Goal: Task Accomplishment & Management: Use online tool/utility

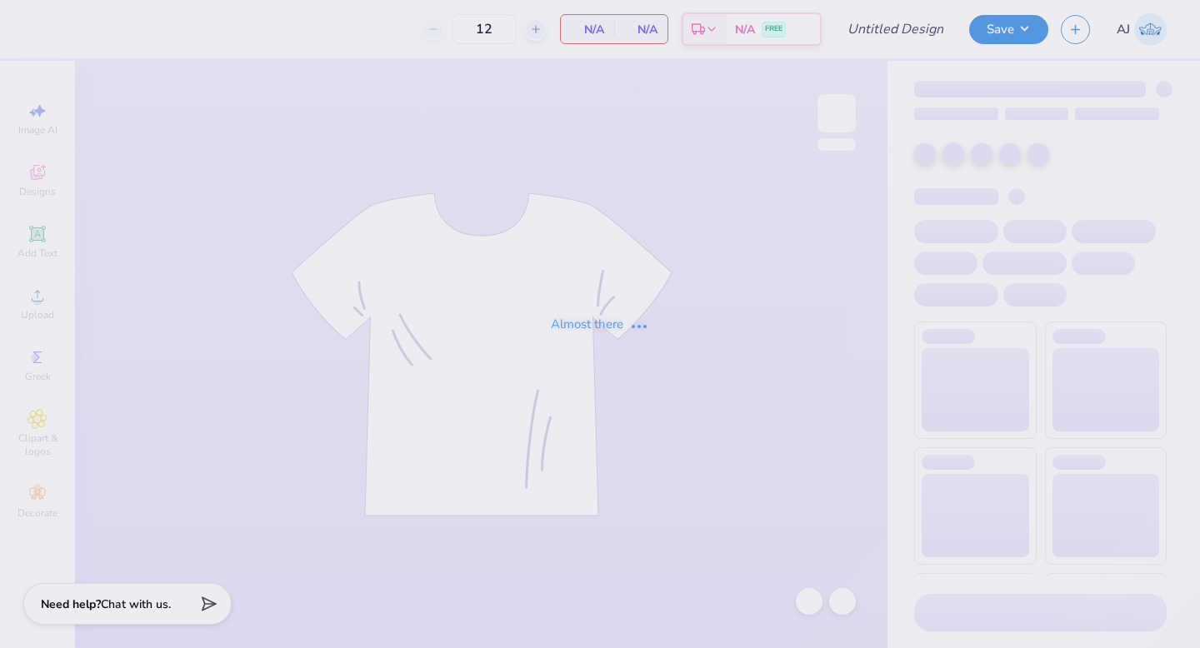
type input "Phi Sigma Sisterhood Cheetah Print Star"
type input "50"
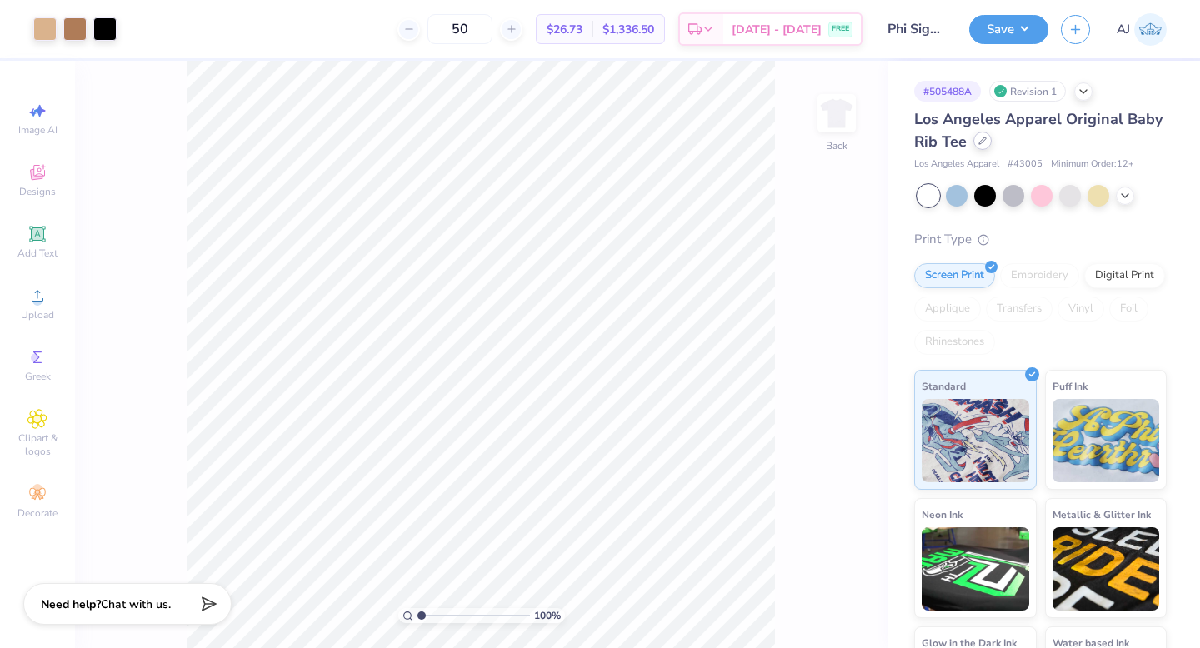
click at [986, 143] on div at bounding box center [982, 141] width 18 height 18
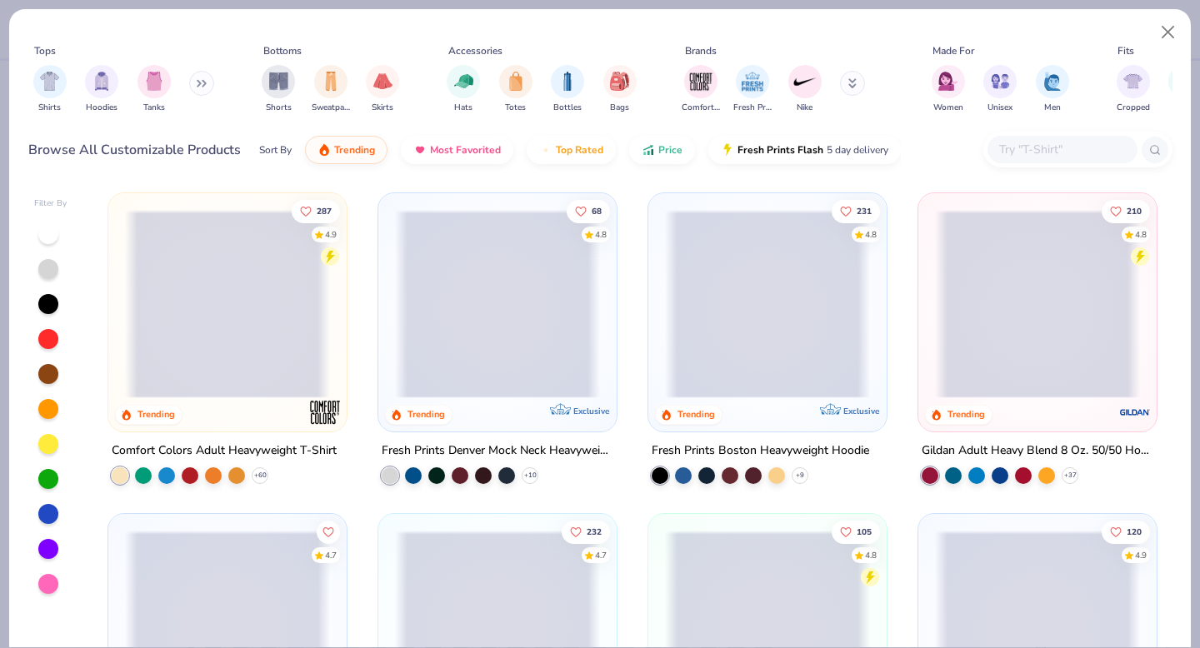
click at [217, 73] on div "Shirts Hoodies Tanks" at bounding box center [124, 89] width 192 height 62
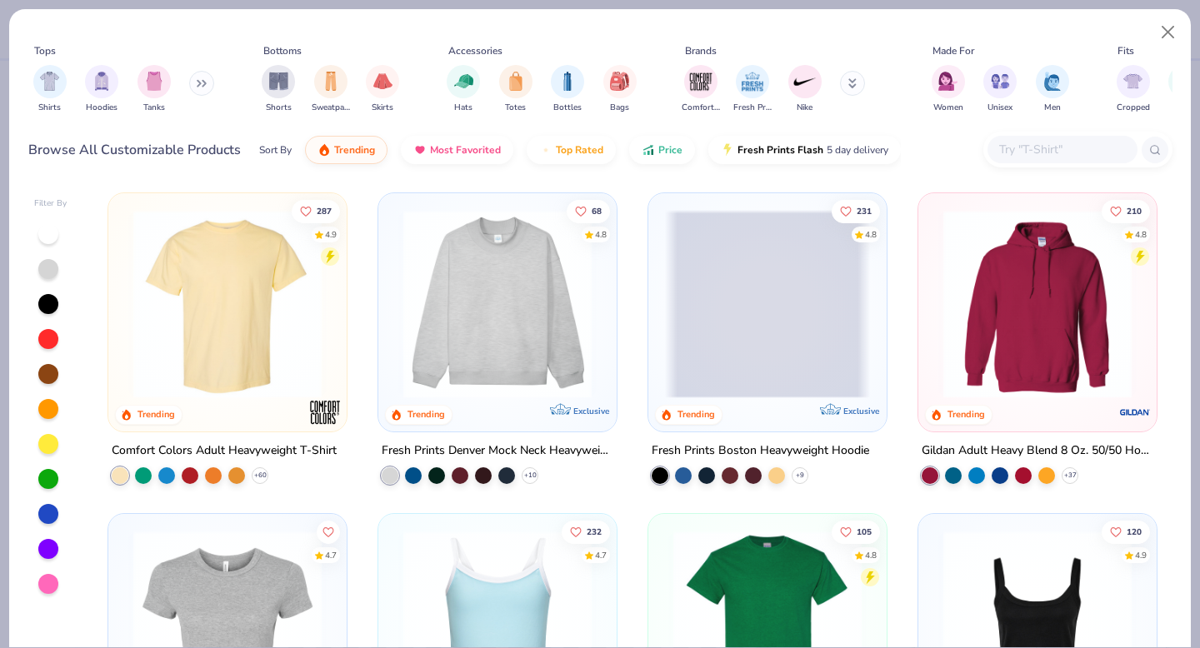
click at [197, 92] on button at bounding box center [201, 83] width 25 height 25
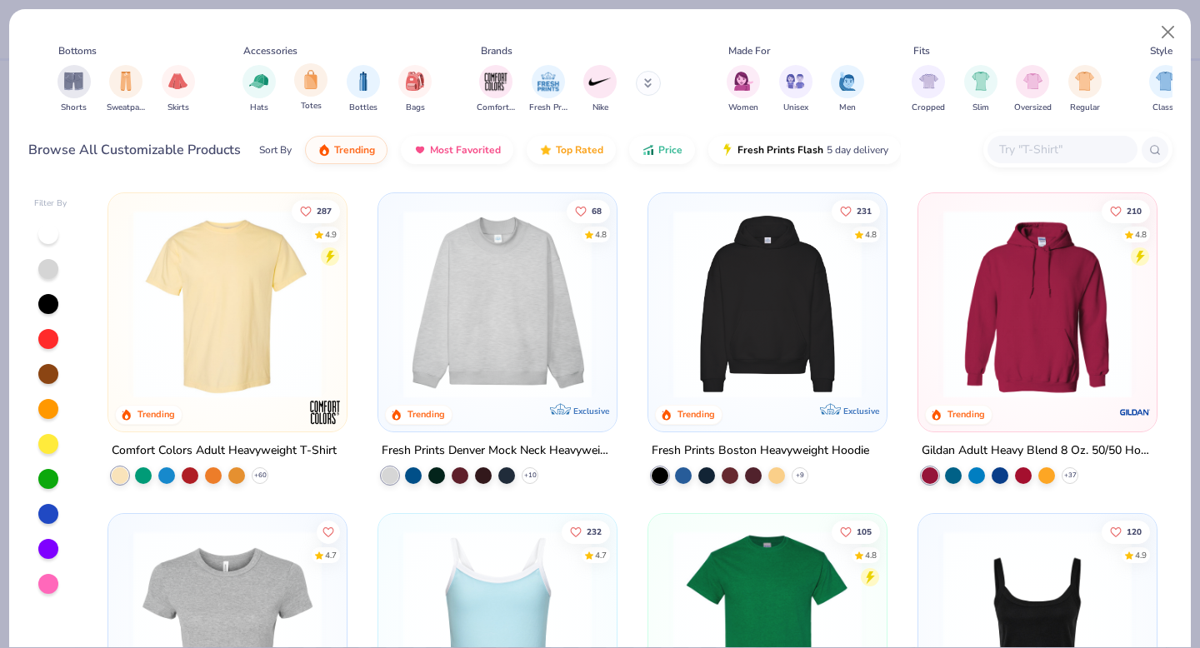
scroll to position [0, 464]
click at [937, 83] on img "filter for Cropped" at bounding box center [929, 79] width 19 height 19
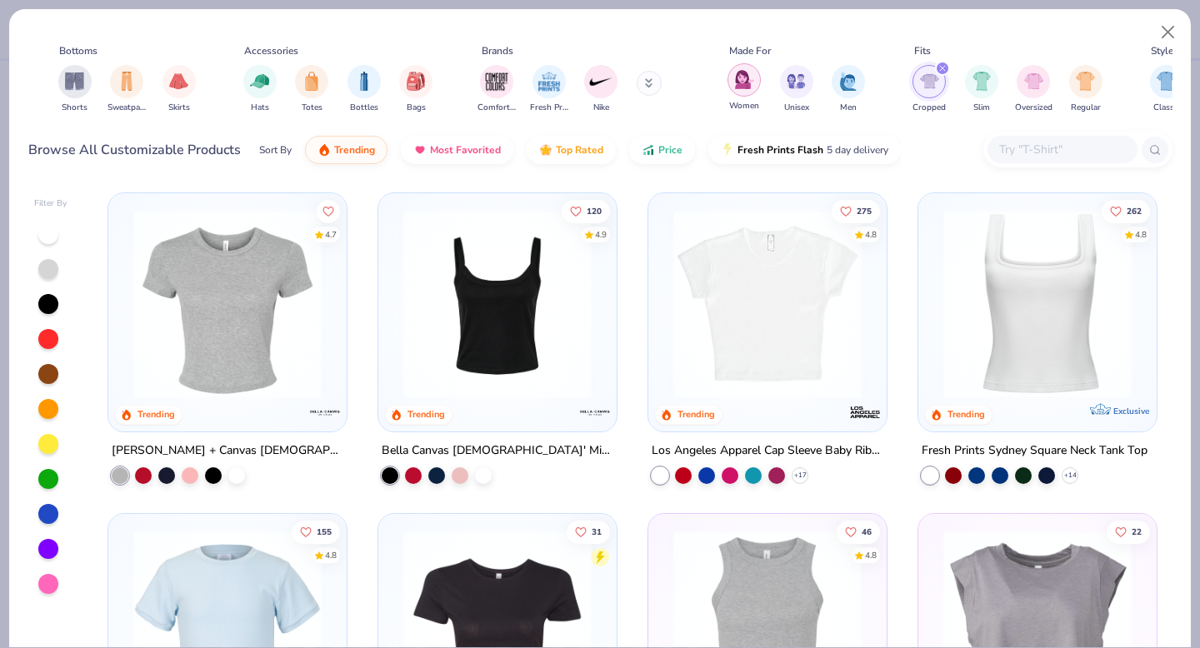
click at [736, 87] on img "filter for Women" at bounding box center [744, 79] width 19 height 19
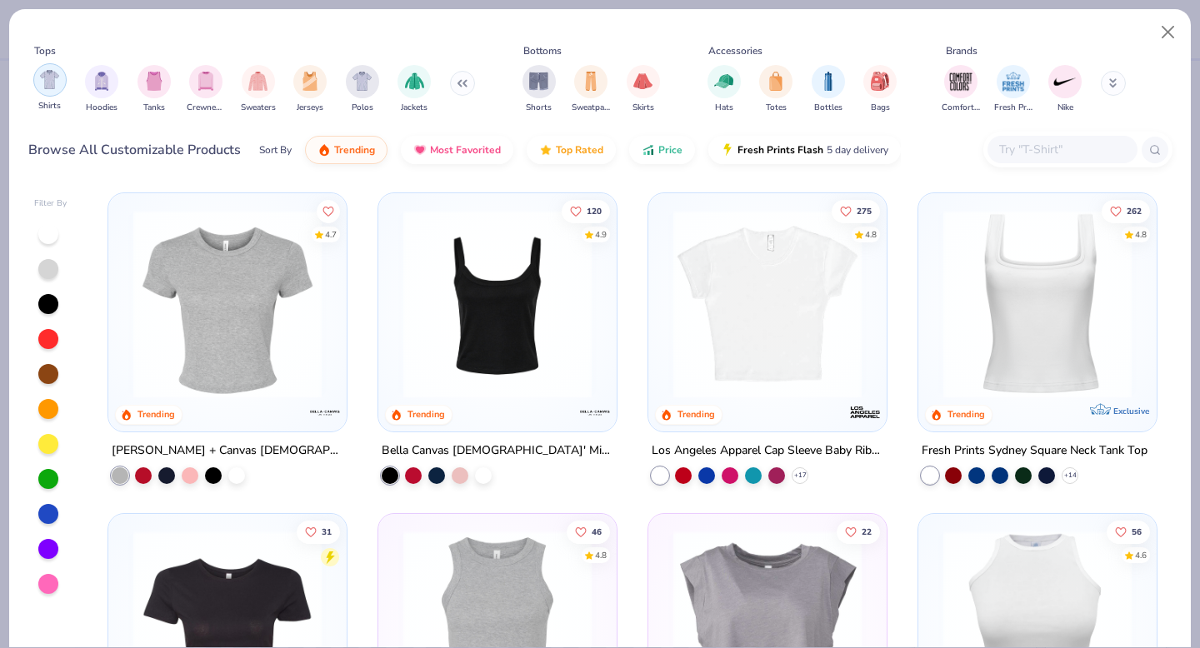
click at [43, 79] on img "filter for Shirts" at bounding box center [49, 79] width 19 height 19
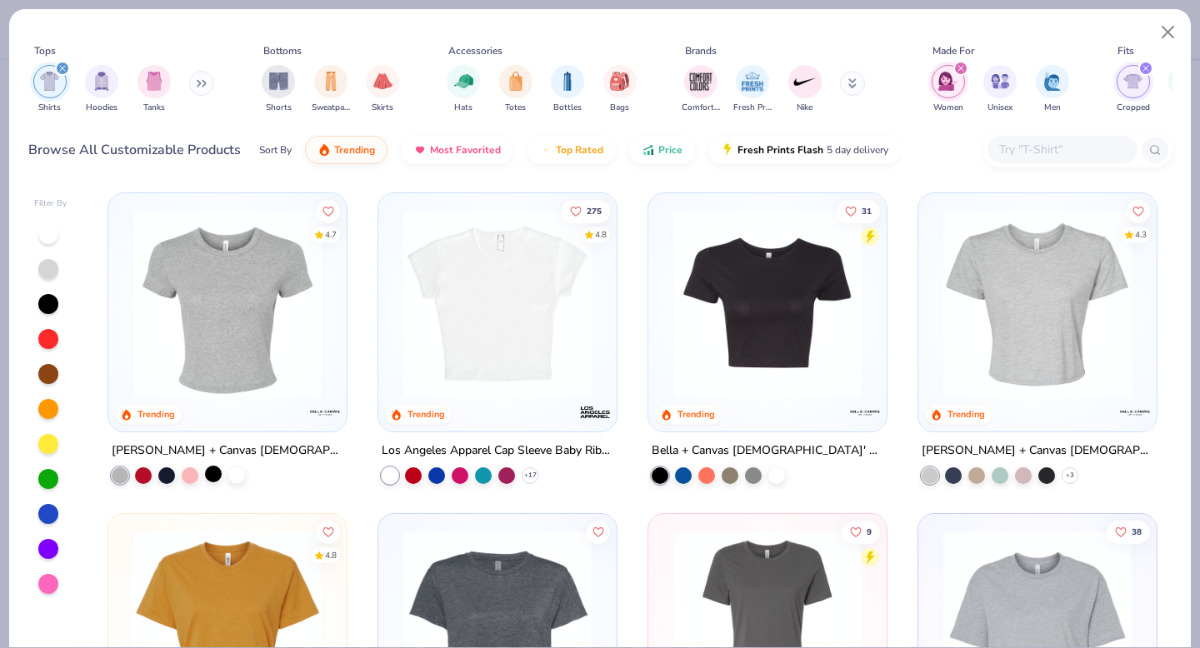
click at [213, 472] on div at bounding box center [213, 474] width 17 height 17
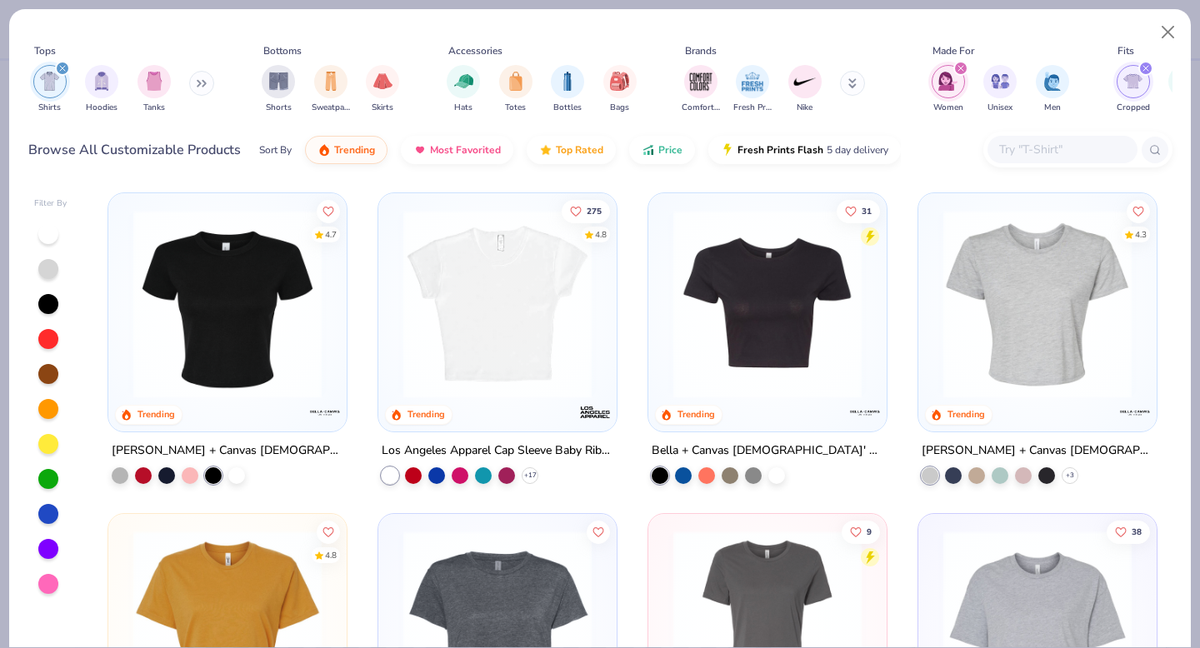
click at [217, 331] on img at bounding box center [227, 304] width 205 height 188
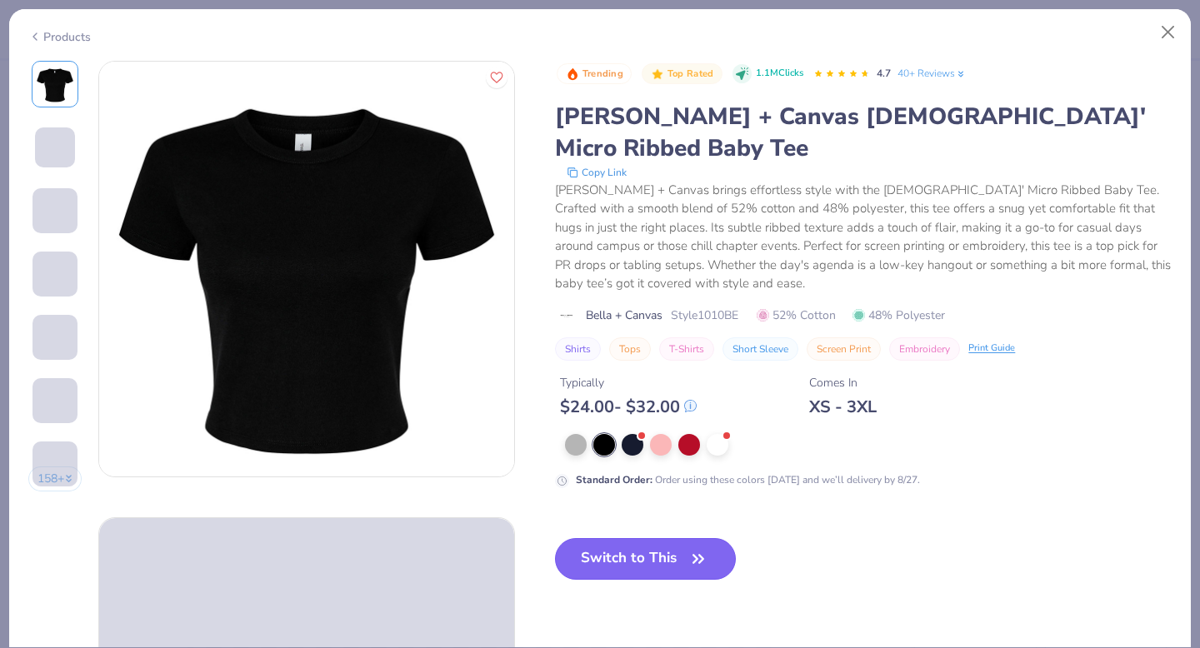
click at [665, 538] on button "Switch to This" at bounding box center [645, 559] width 181 height 42
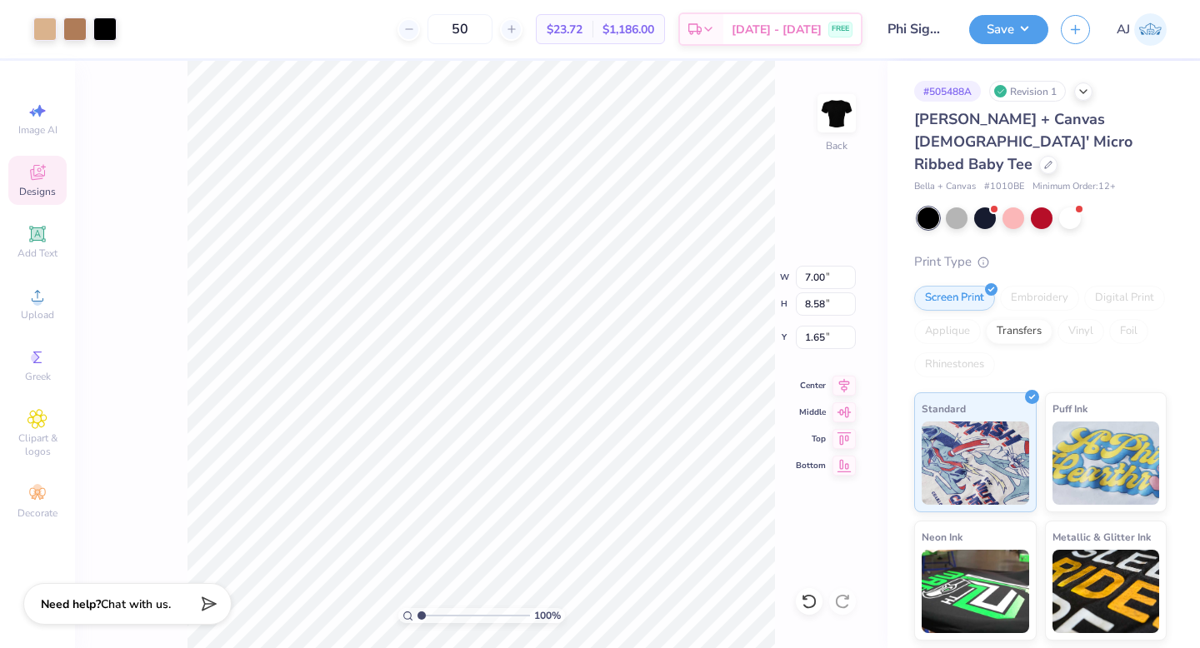
type input "1.65"
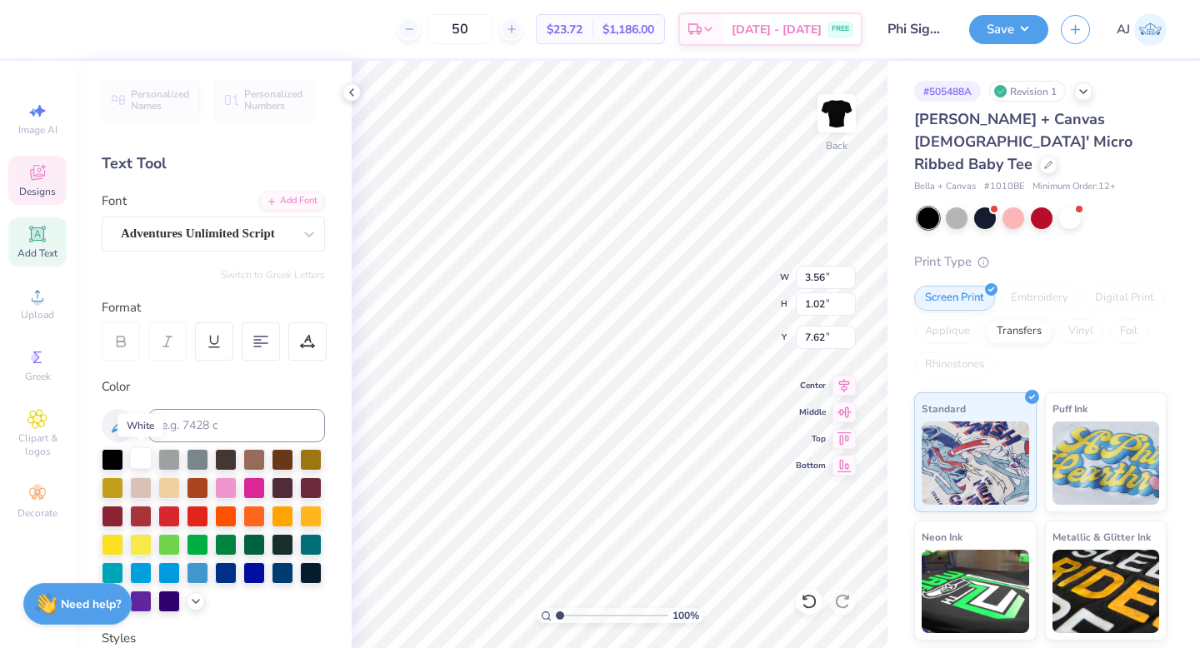
click at [137, 459] on div at bounding box center [141, 458] width 22 height 22
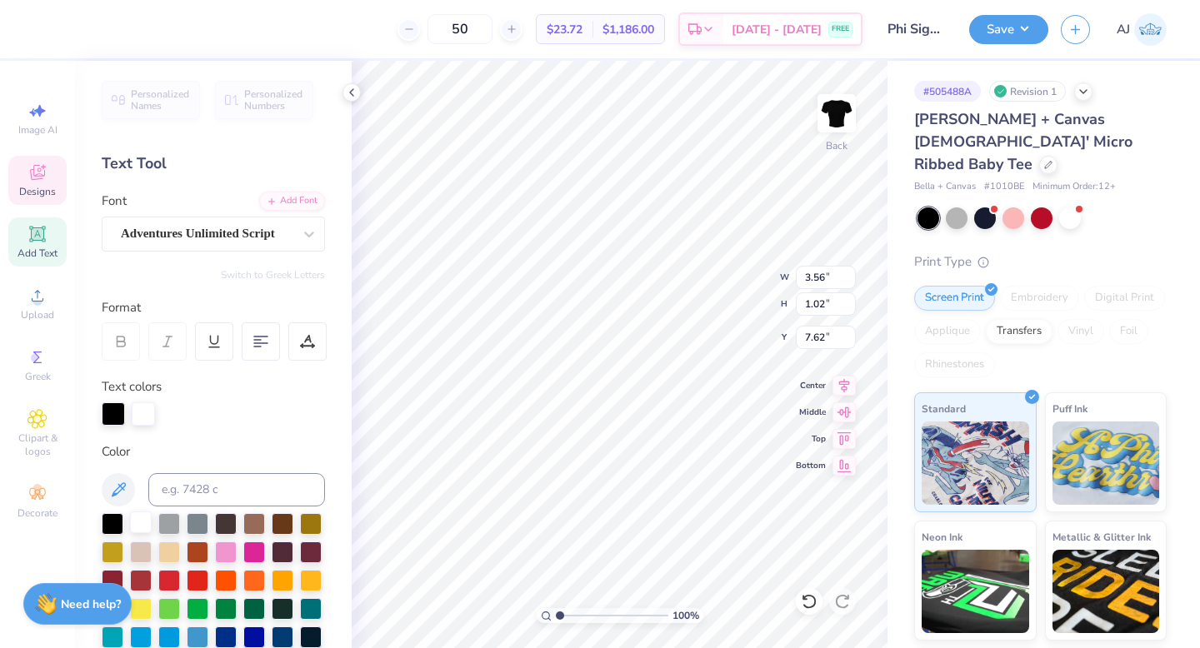
click at [139, 518] on div at bounding box center [141, 523] width 22 height 22
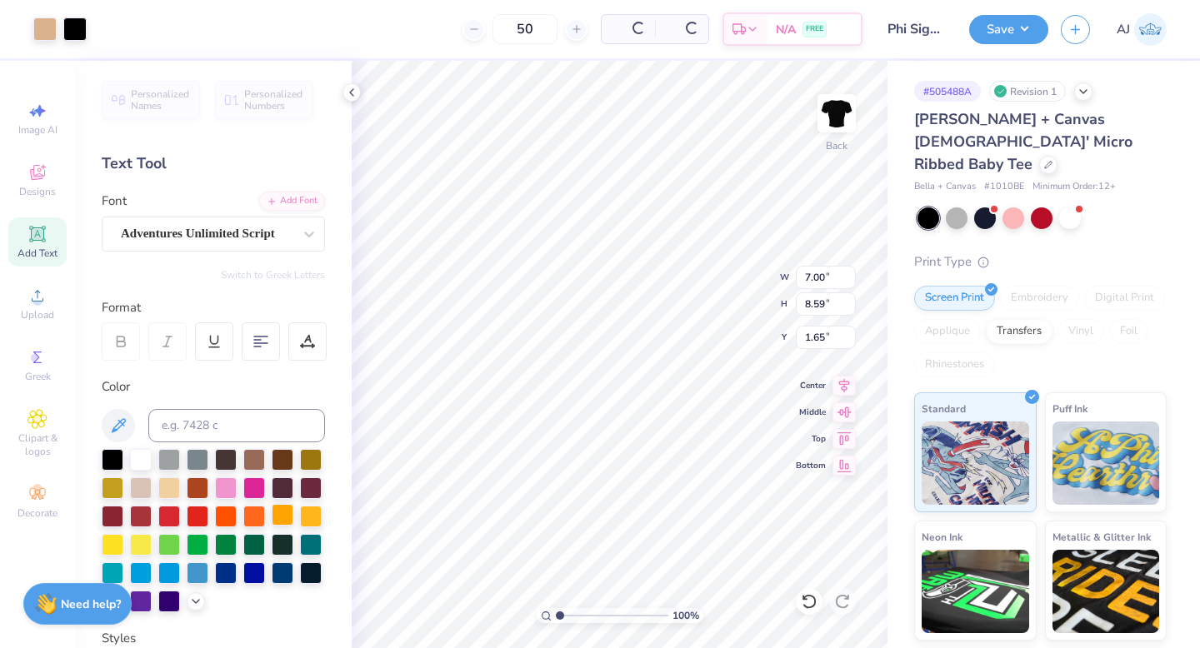
type input "7.00"
type input "8.59"
type input "1.65"
click at [135, 457] on div at bounding box center [141, 458] width 22 height 22
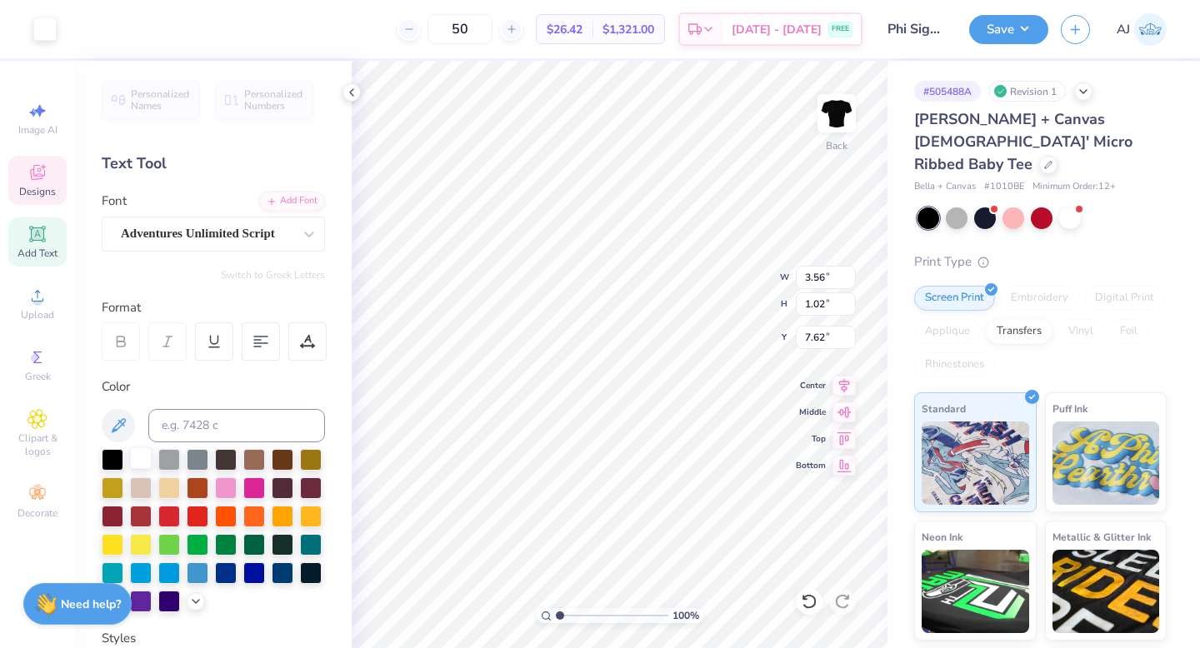
type input "7.48"
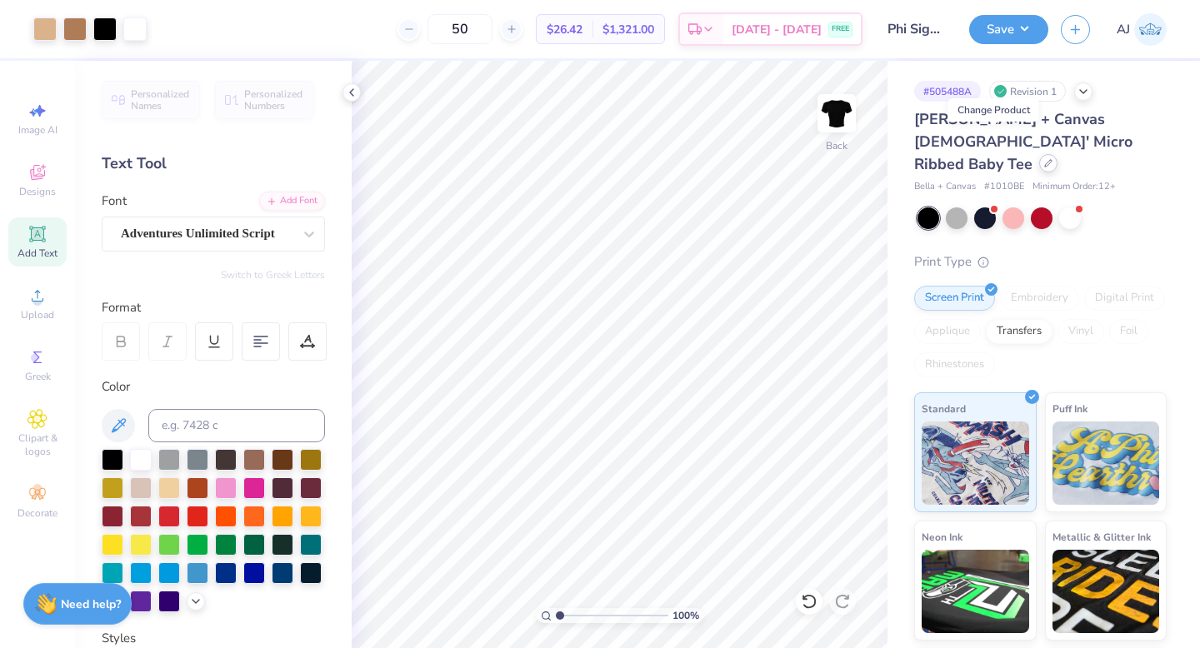
click at [1044, 159] on icon at bounding box center [1048, 163] width 8 height 8
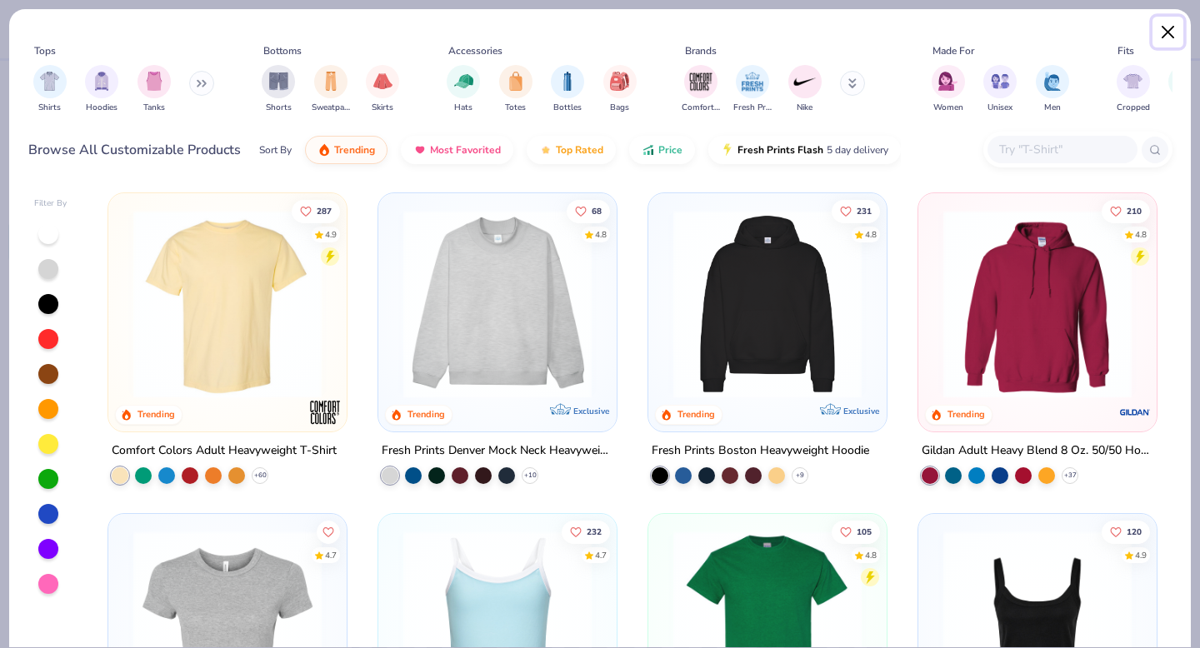
click at [1165, 44] on button "Close" at bounding box center [1168, 33] width 32 height 32
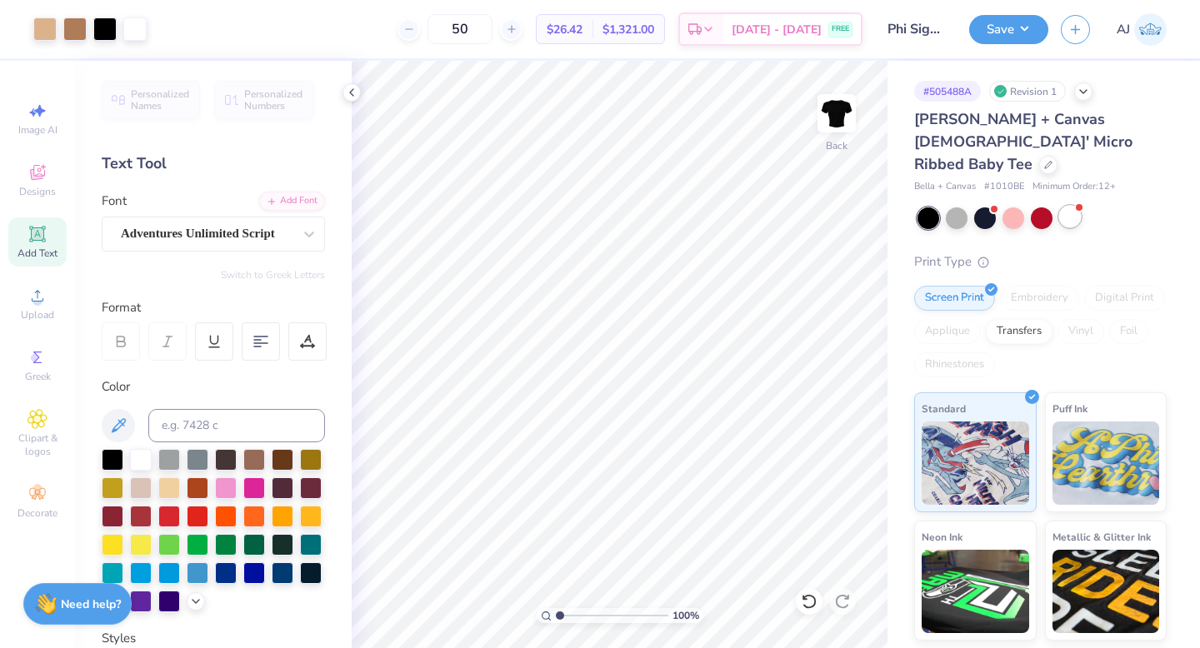
click at [1074, 206] on div at bounding box center [1070, 217] width 22 height 22
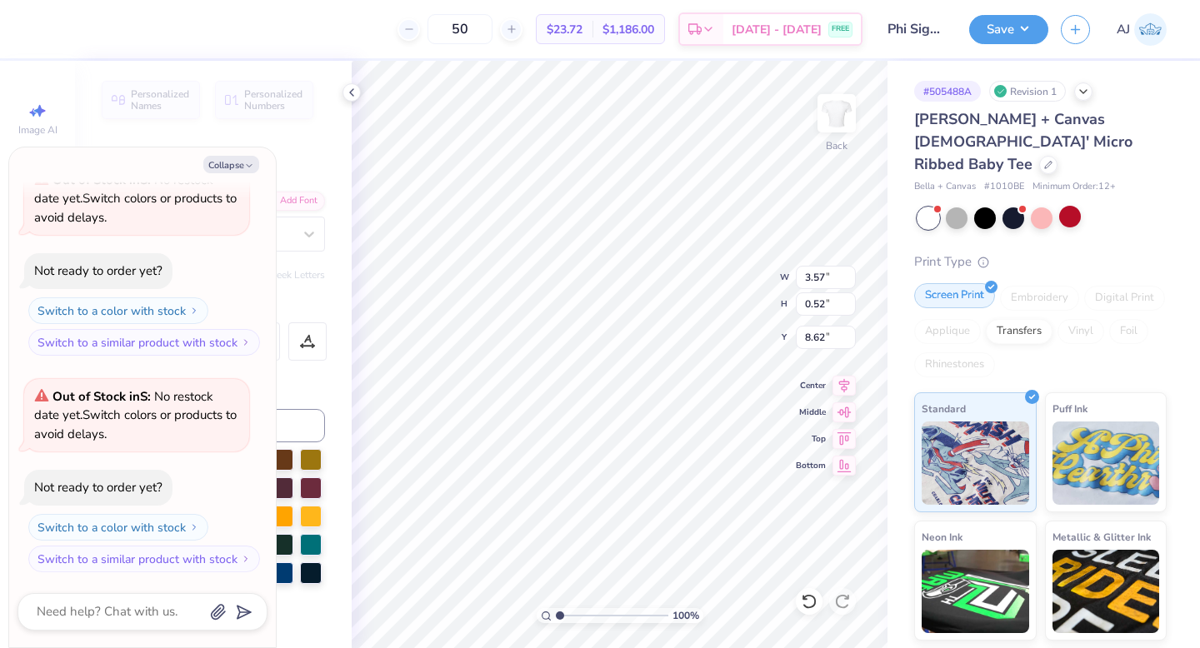
scroll to position [0, 3]
click at [327, 402] on div "Personalized Names Personalized Numbers Text Tool Add Font Font Adventures Unli…" at bounding box center [213, 354] width 277 height 587
click at [310, 389] on div "Color" at bounding box center [213, 386] width 223 height 19
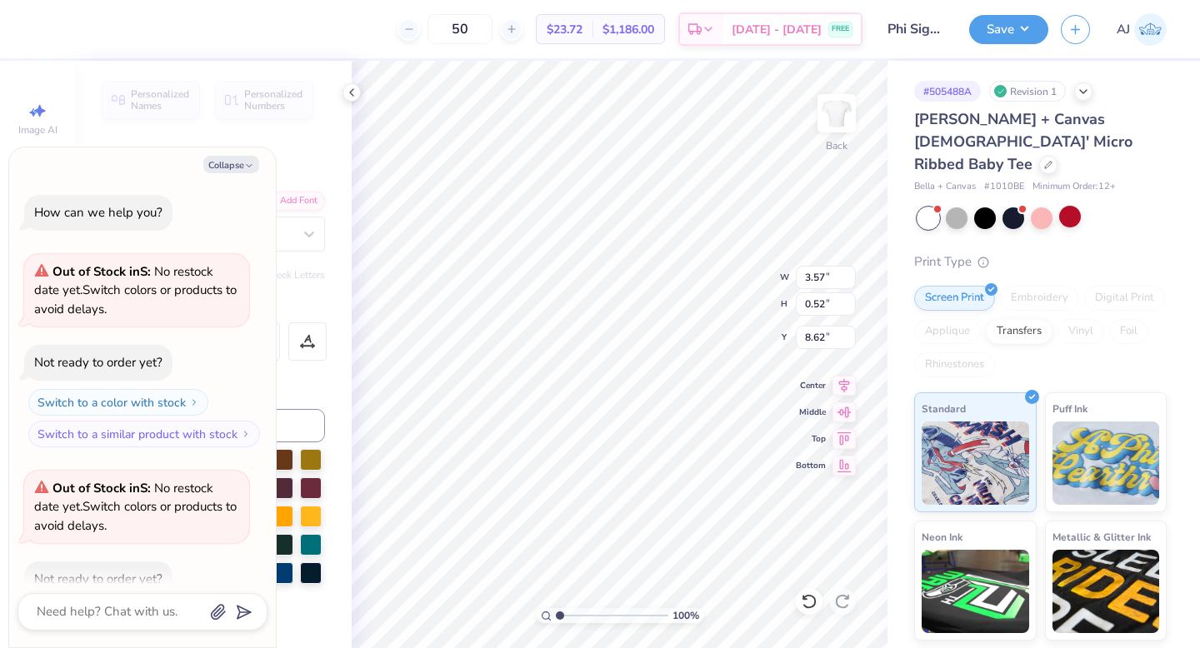
click at [221, 162] on button "Collapse" at bounding box center [231, 164] width 56 height 17
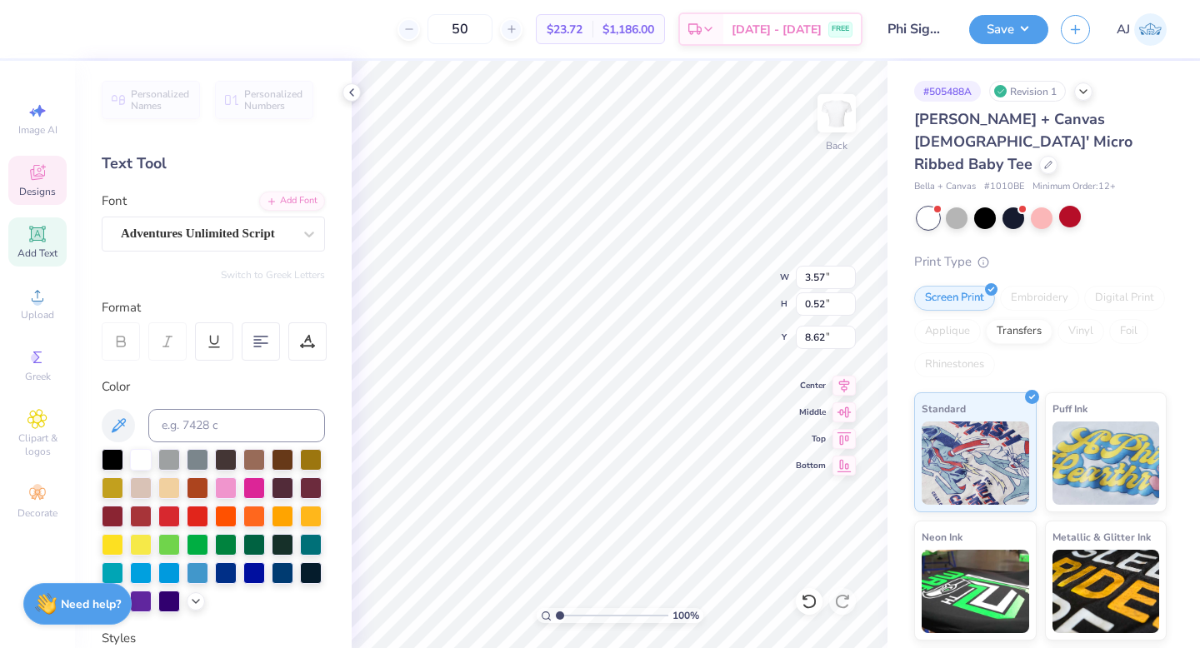
type textarea "x"
click at [141, 465] on div at bounding box center [141, 458] width 22 height 22
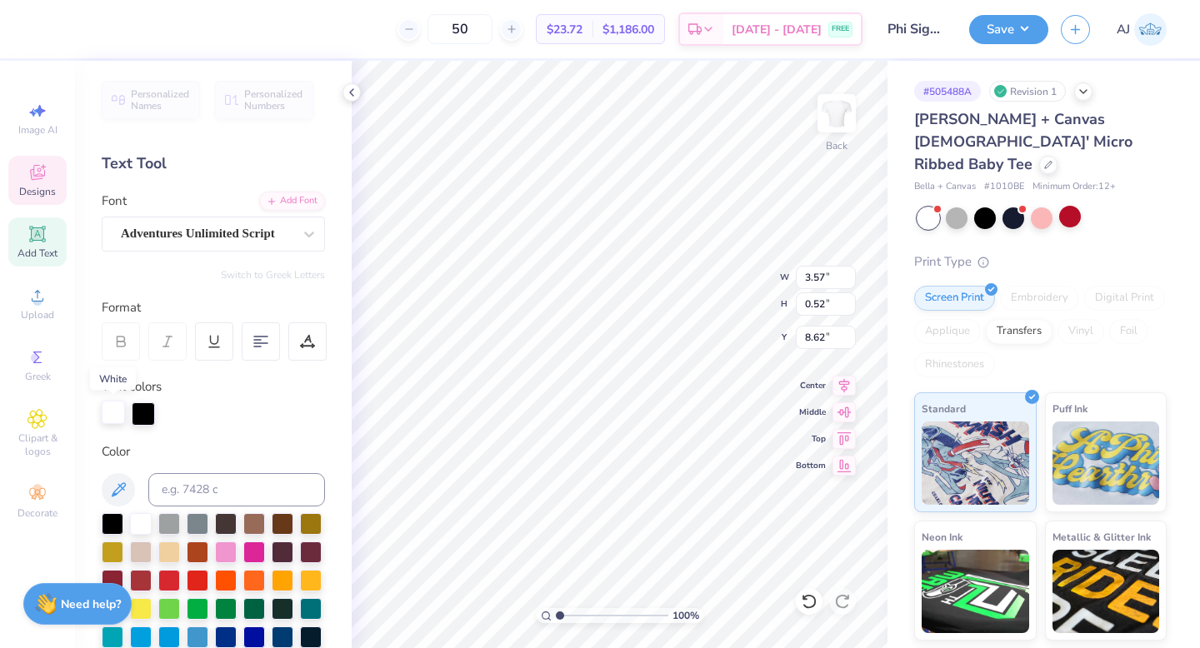
click at [117, 417] on div at bounding box center [113, 412] width 23 height 23
type input "1.66"
type input "7.00"
type input "8.59"
type input "1.66"
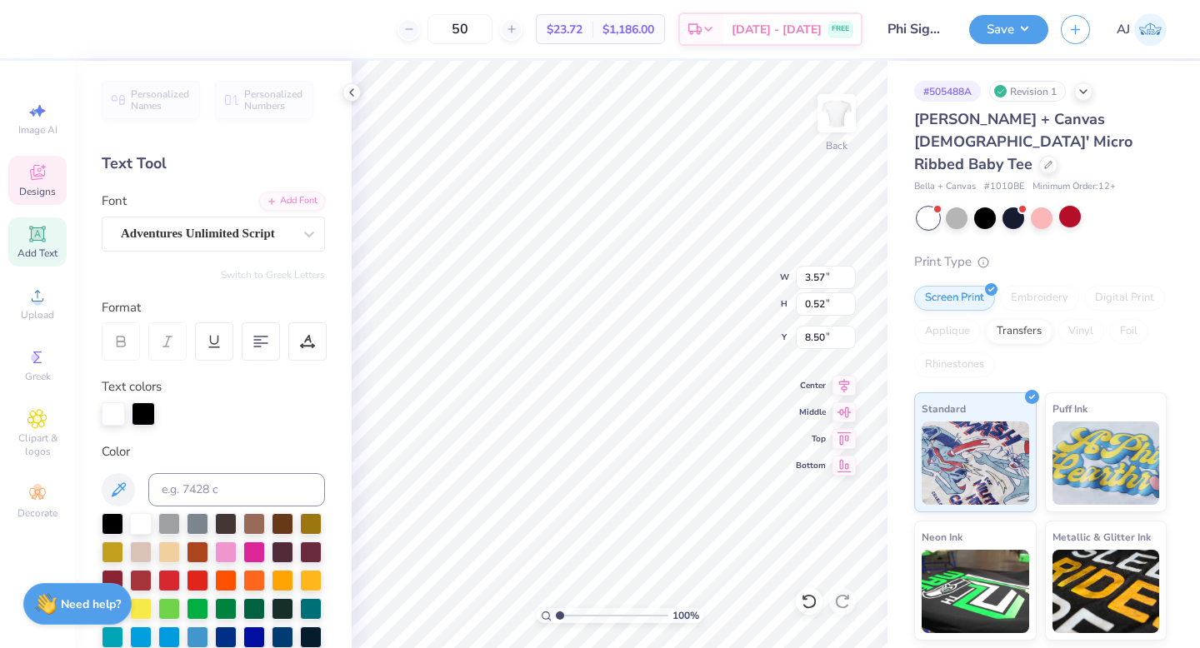
click at [110, 410] on div at bounding box center [113, 413] width 23 height 23
click at [112, 419] on div at bounding box center [113, 413] width 23 height 23
click at [143, 526] on div at bounding box center [141, 523] width 22 height 22
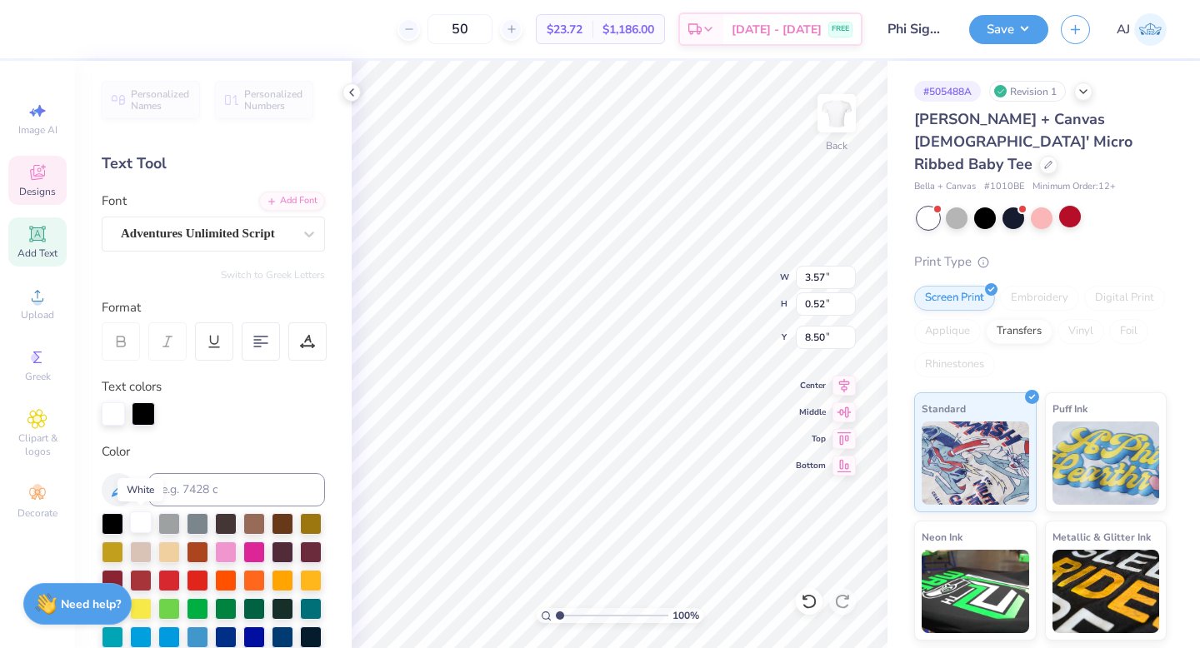
click at [142, 527] on div at bounding box center [141, 523] width 22 height 22
click at [145, 522] on div at bounding box center [141, 523] width 22 height 22
type input "7.00"
type input "8.59"
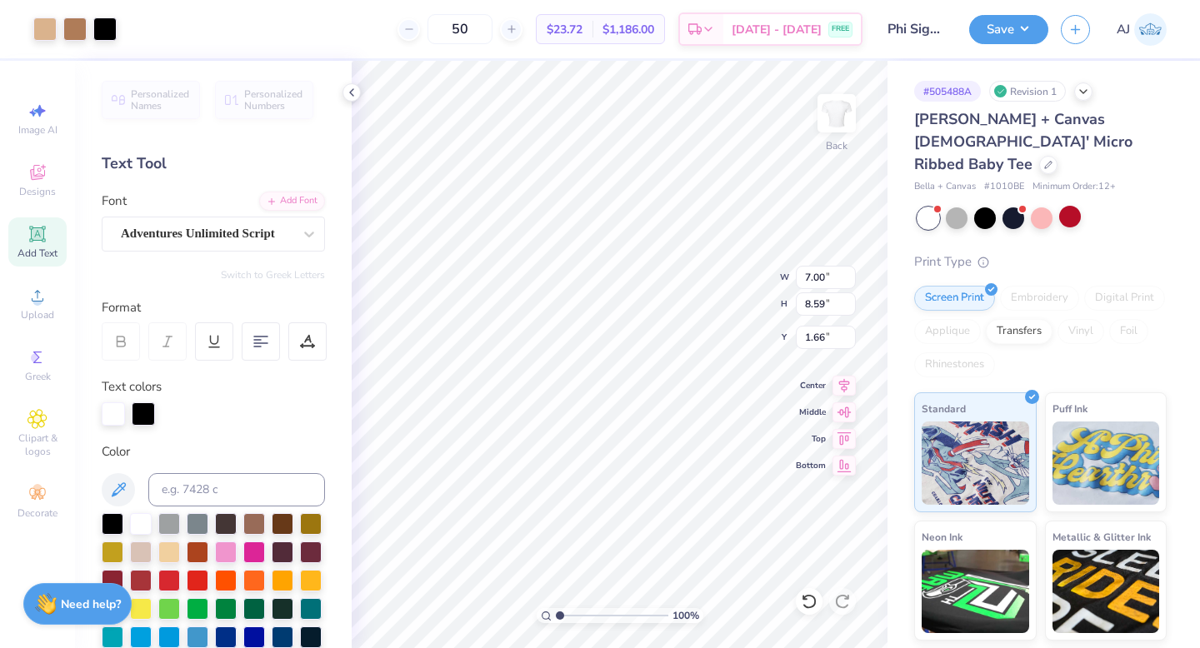
type input "1.66"
click at [981, 206] on div at bounding box center [985, 217] width 22 height 22
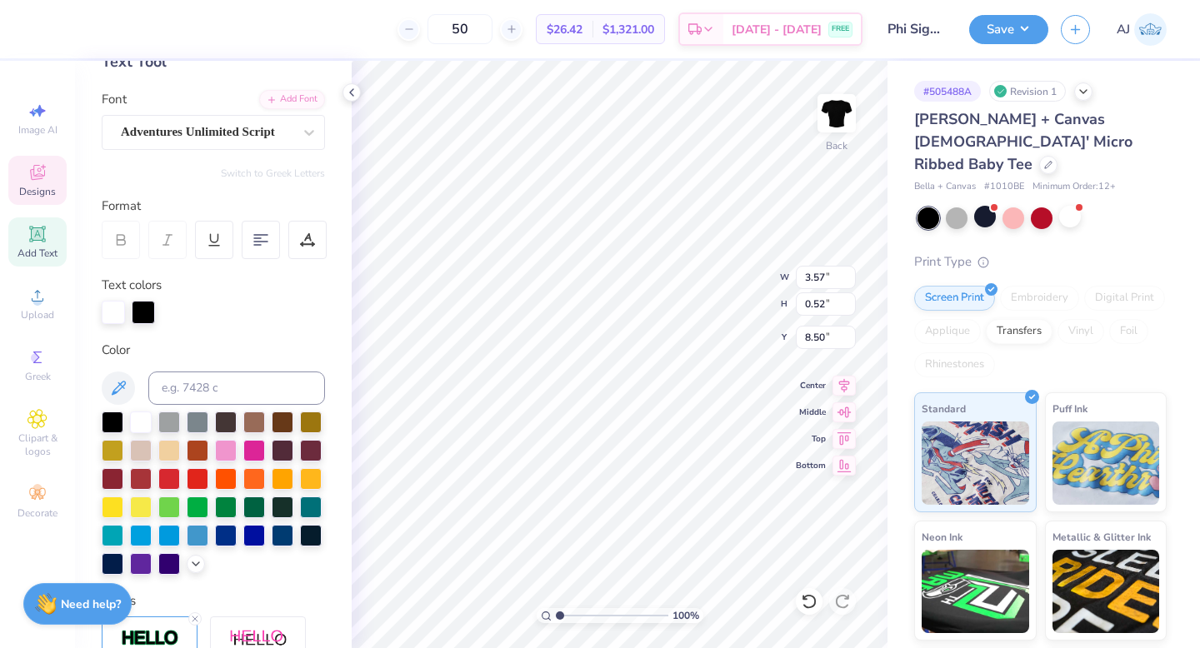
scroll to position [111, 0]
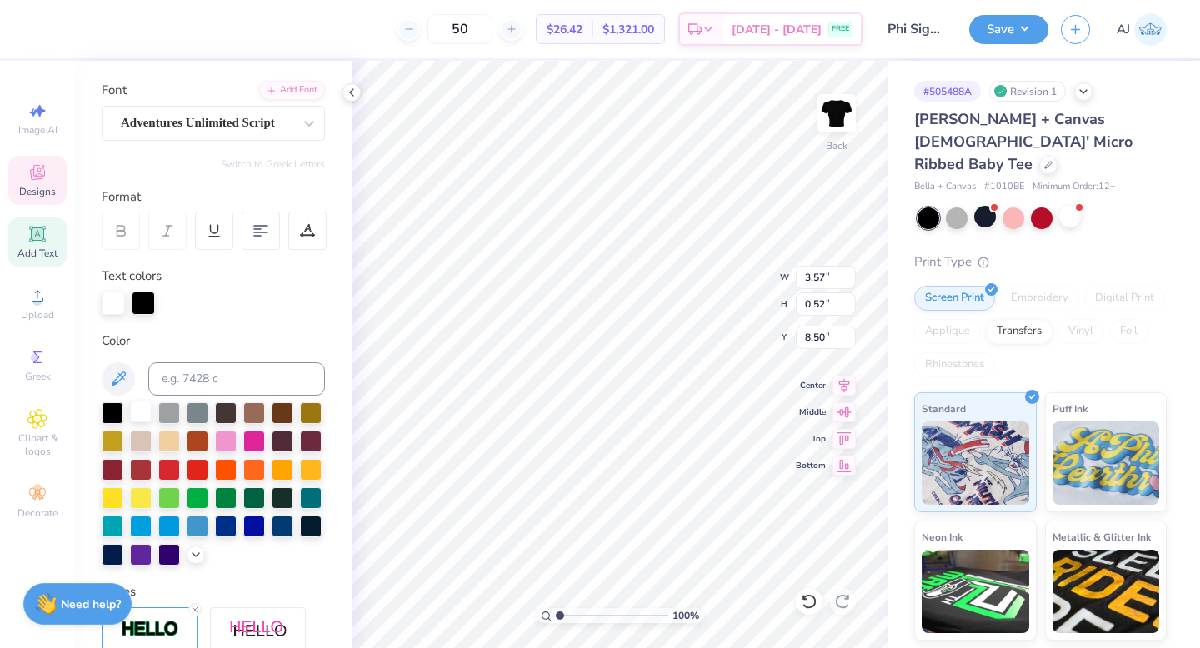
click at [142, 412] on div at bounding box center [141, 412] width 22 height 22
click at [143, 411] on div at bounding box center [141, 412] width 22 height 22
click at [172, 494] on div at bounding box center [169, 497] width 22 height 22
click at [137, 407] on div at bounding box center [141, 412] width 22 height 22
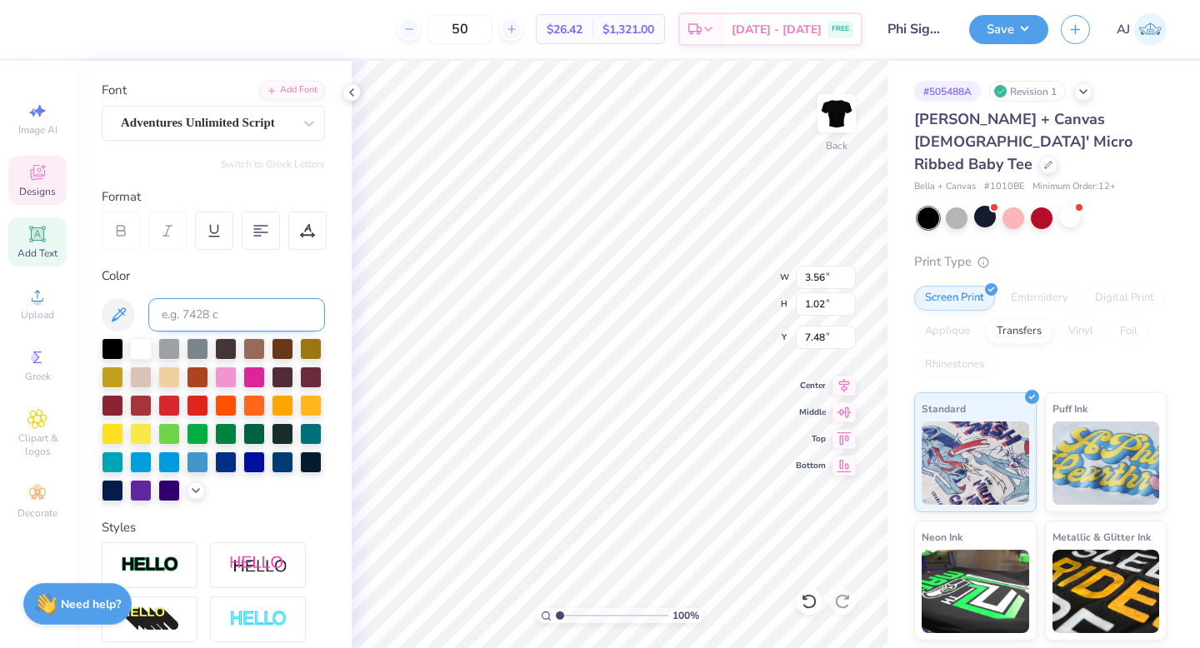
type input "3.57"
type input "0.52"
type input "8.50"
click at [269, 134] on div "Adventures Unlimited Script" at bounding box center [206, 123] width 175 height 26
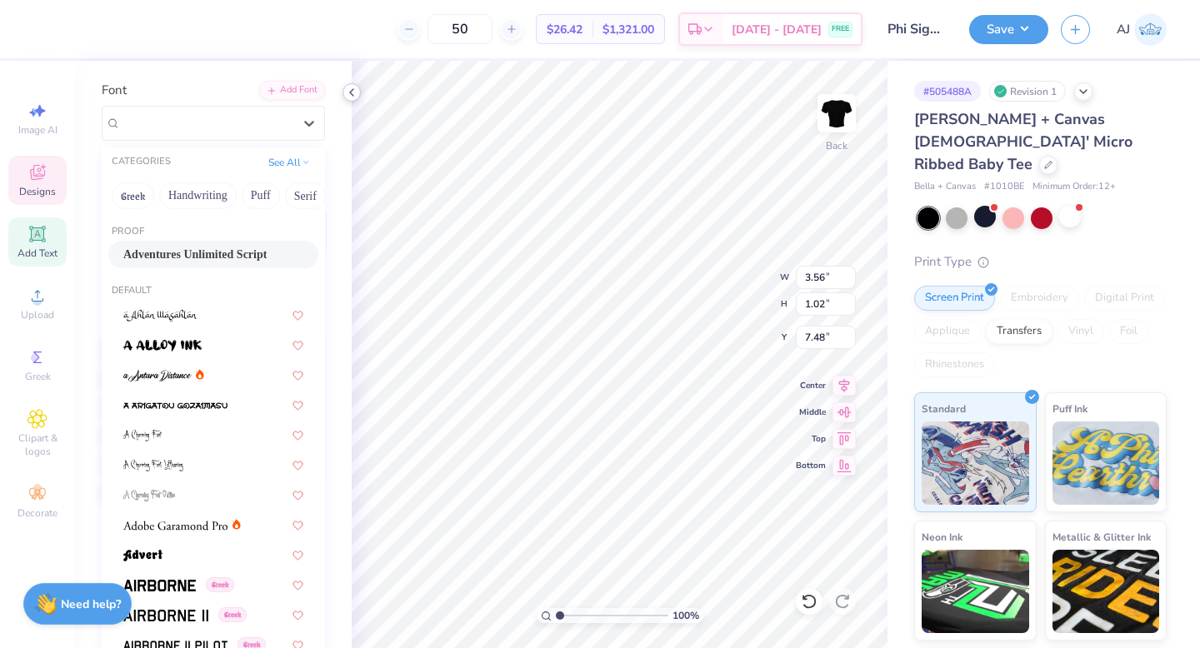
click at [357, 97] on icon at bounding box center [351, 92] width 13 height 13
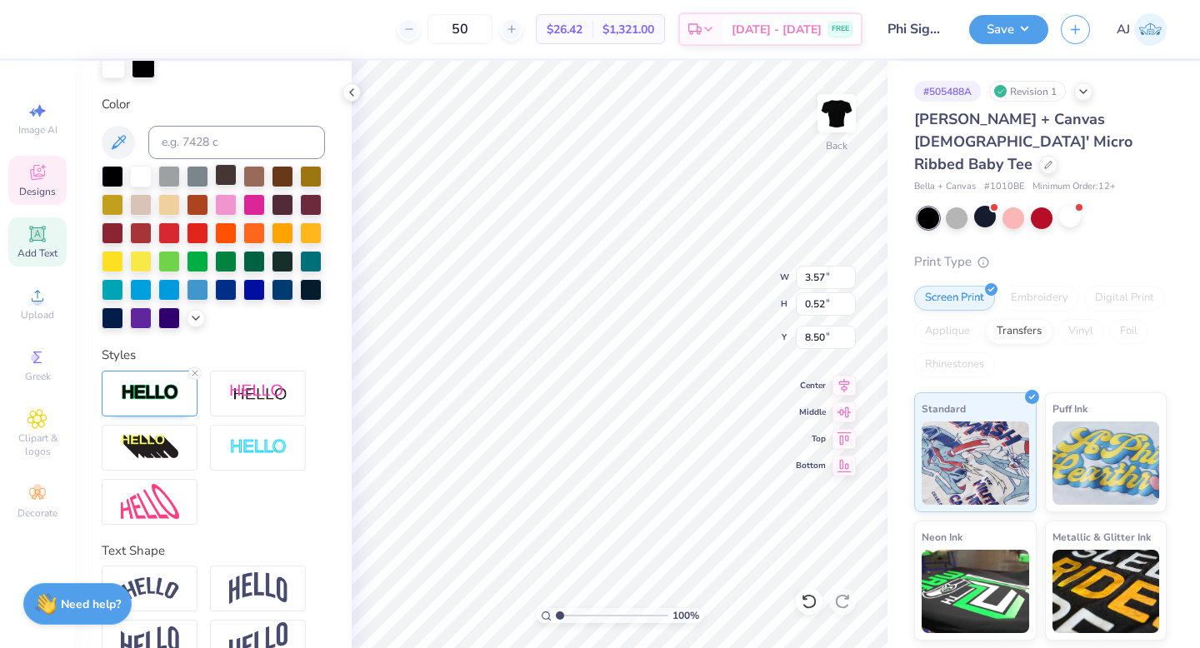
scroll to position [348, 0]
click at [196, 371] on line at bounding box center [194, 372] width 5 height 5
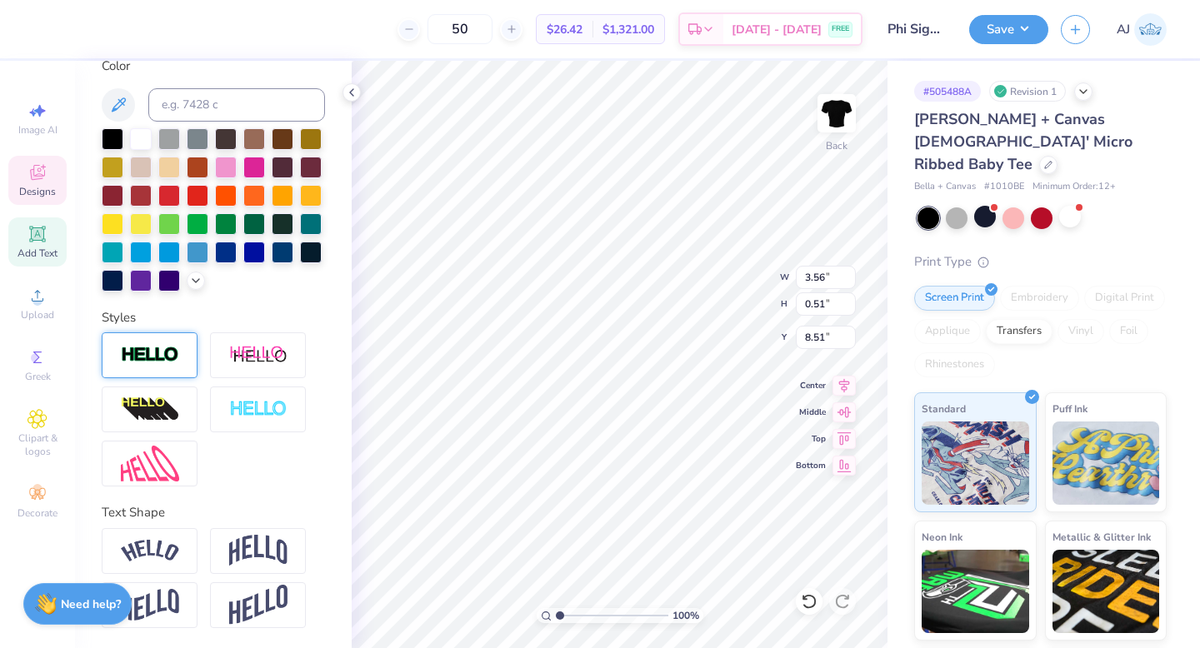
type input "3.56"
type input "0.51"
type input "8.51"
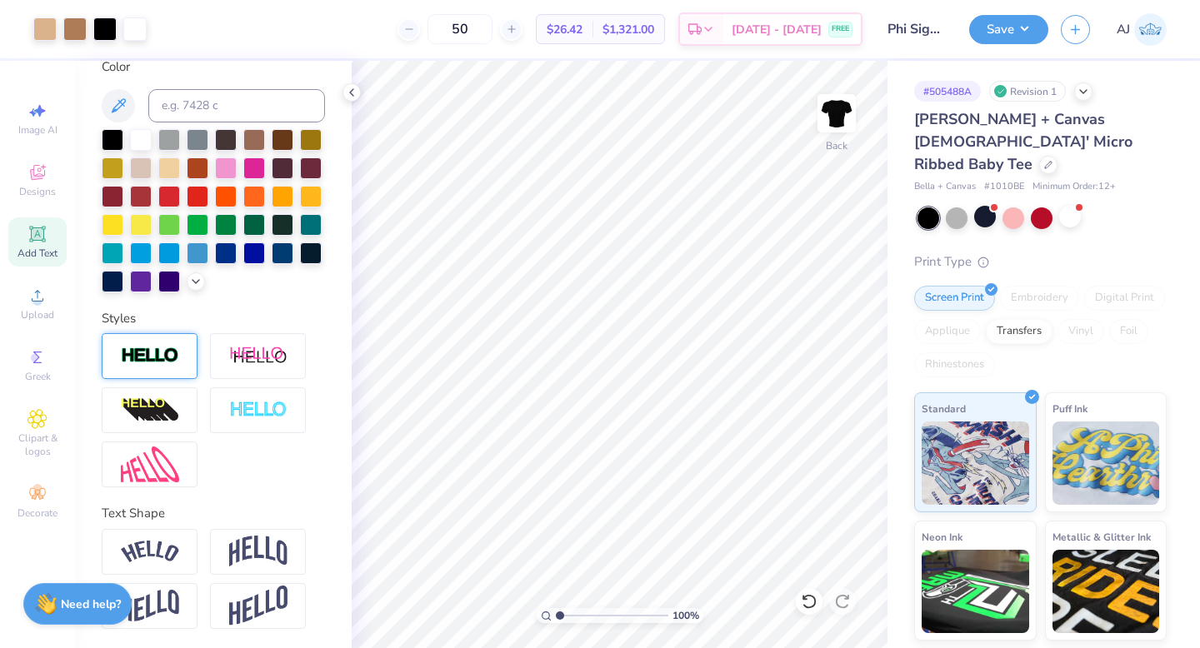
scroll to position [320, 0]
click at [172, 359] on img at bounding box center [150, 356] width 58 height 19
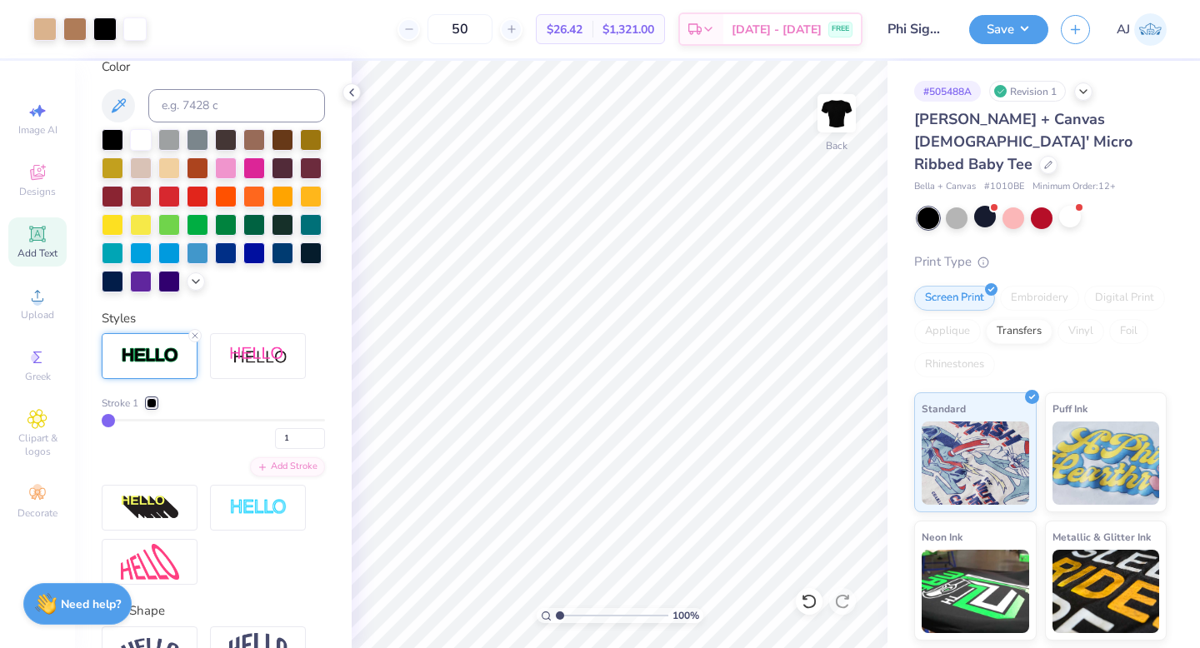
type input "5"
type input "13"
type input "22"
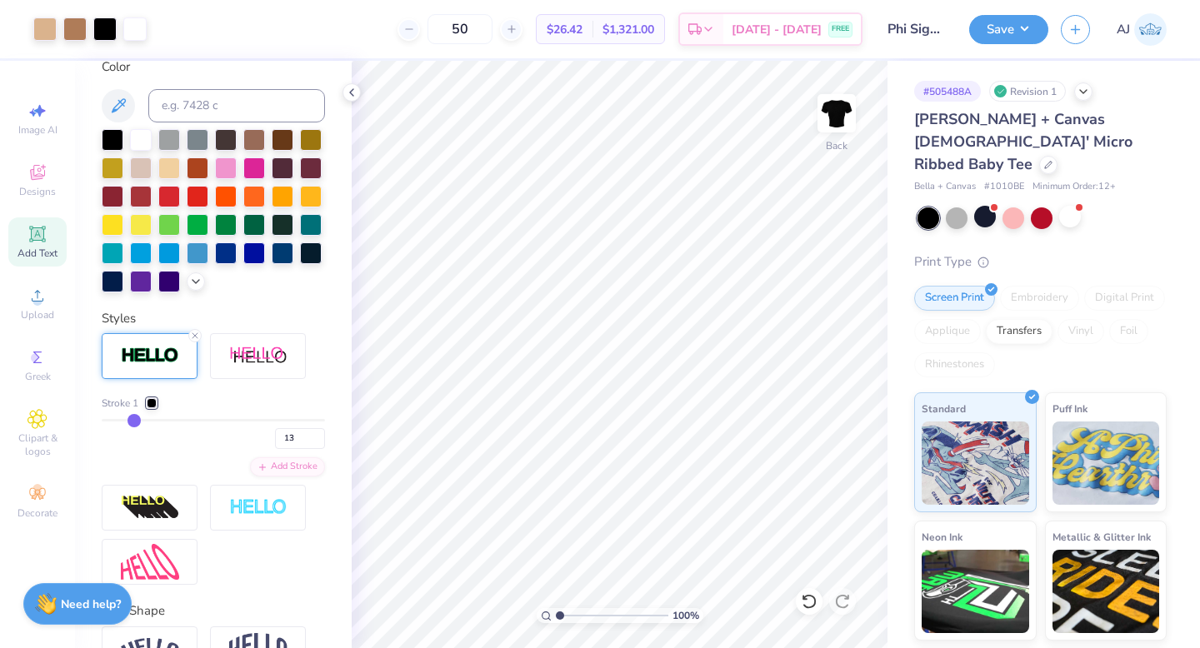
type input "22"
type input "28"
type input "30"
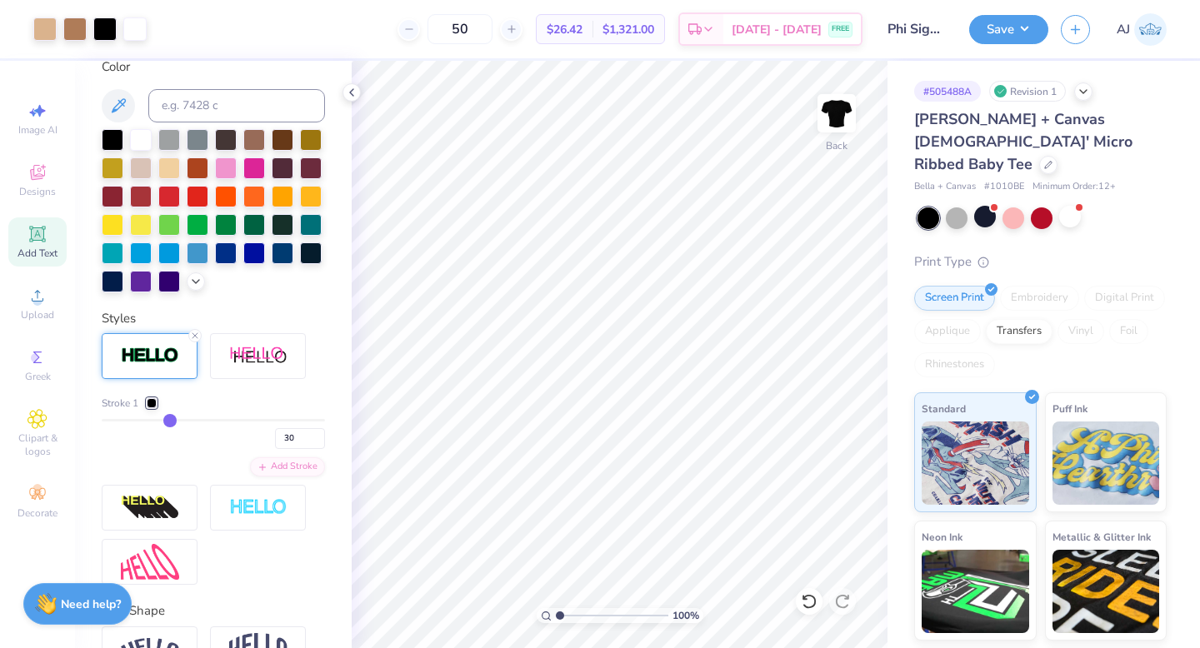
type input "31"
type input "32"
type input "35"
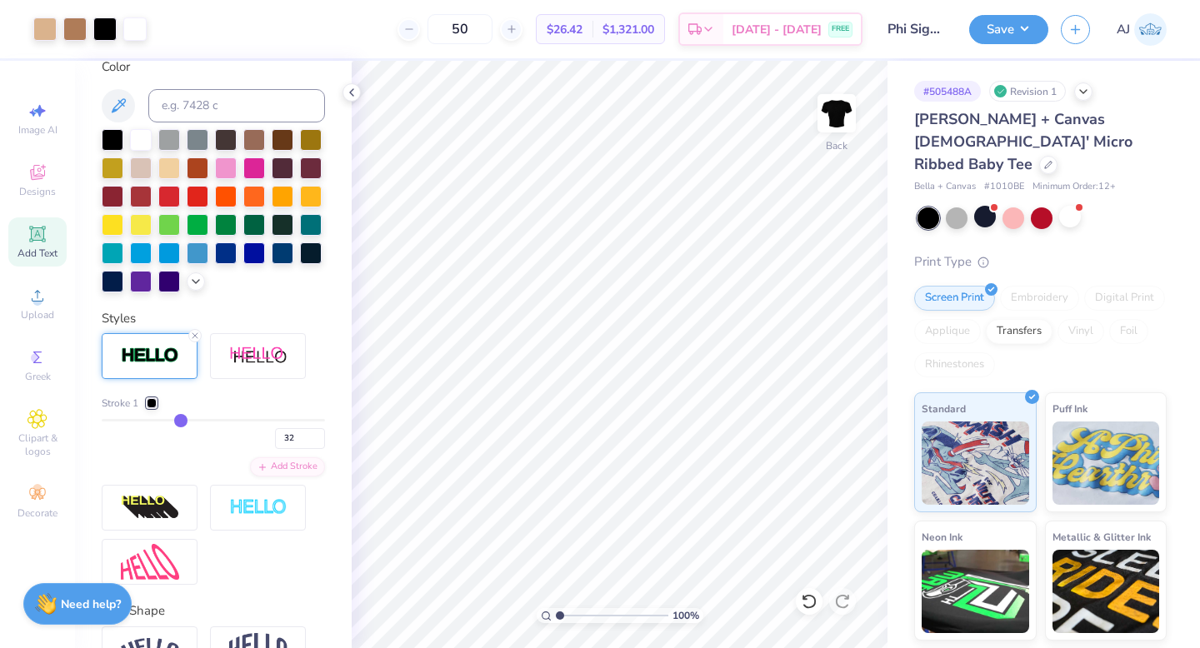
type input "35"
type input "37"
type input "39"
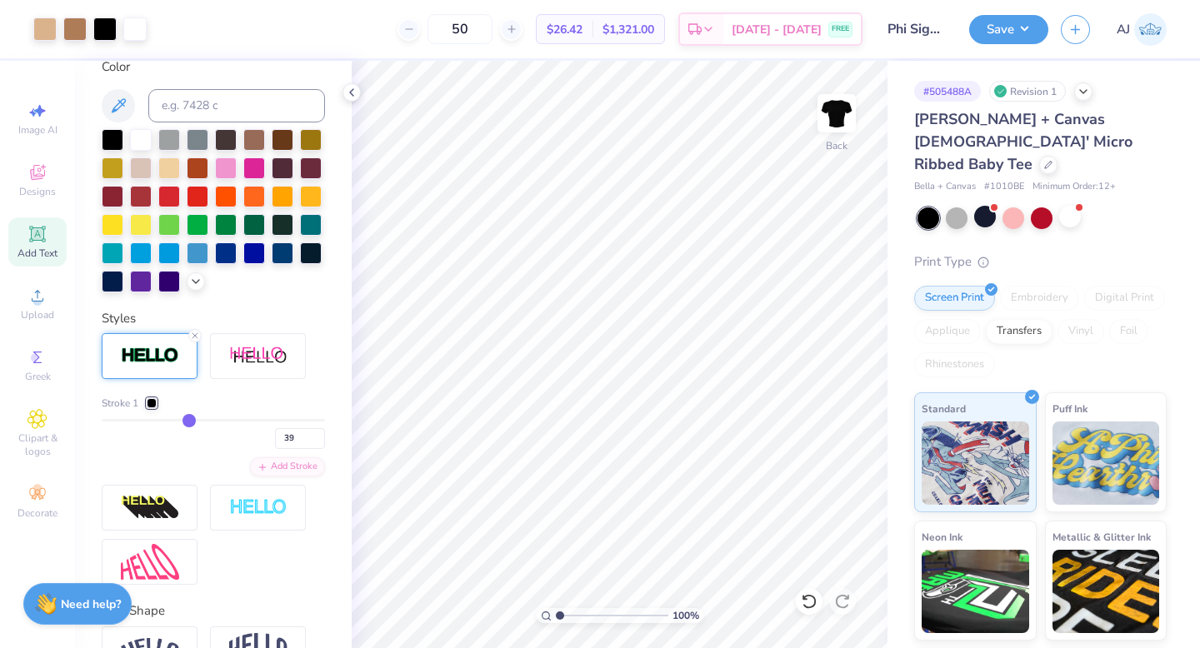
type input "41"
type input "45"
type input "48"
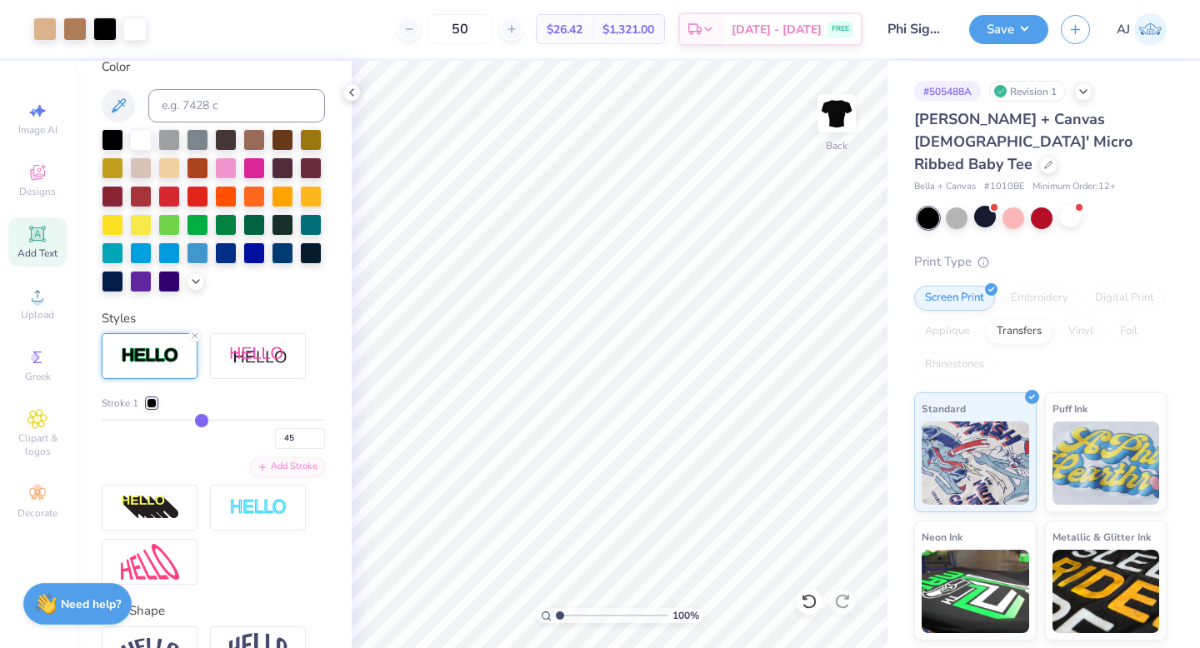
type input "48"
type input "49"
type input "50"
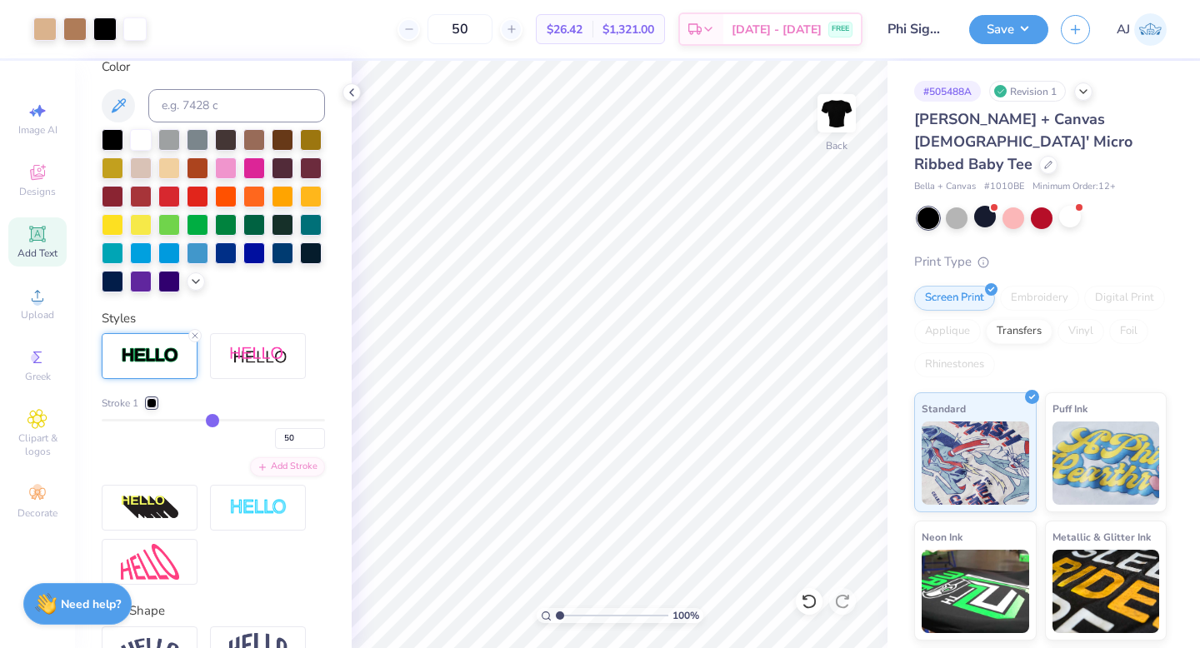
type input "51"
type input "53"
type input "55"
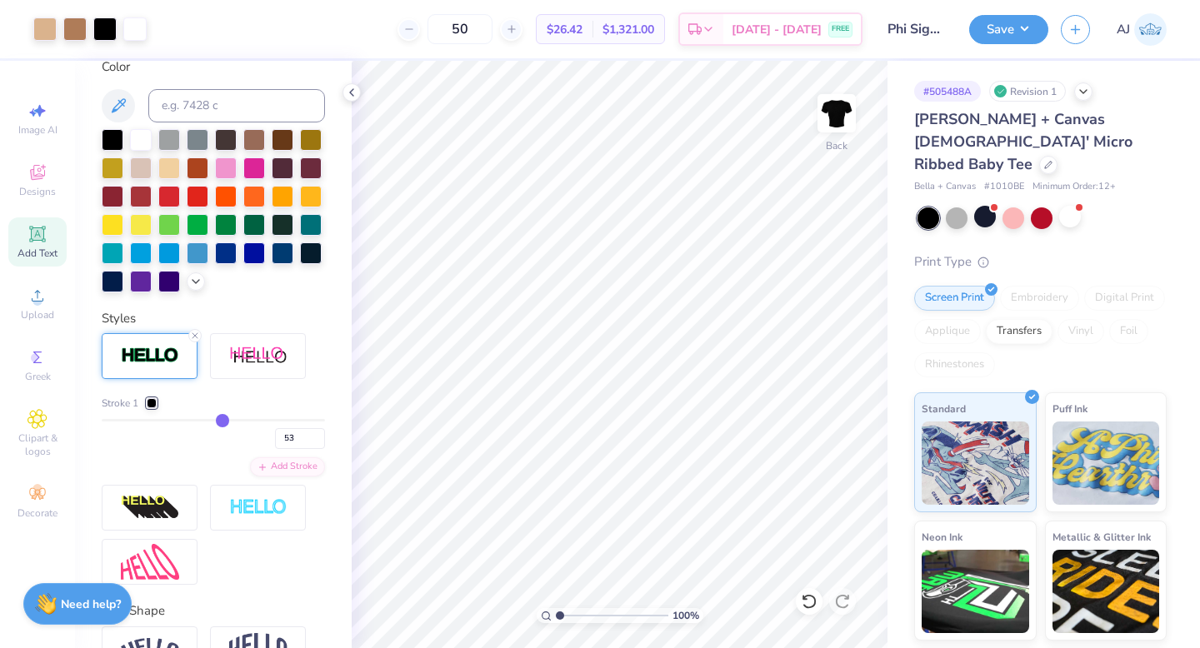
type input "55"
type input "56"
type input "58"
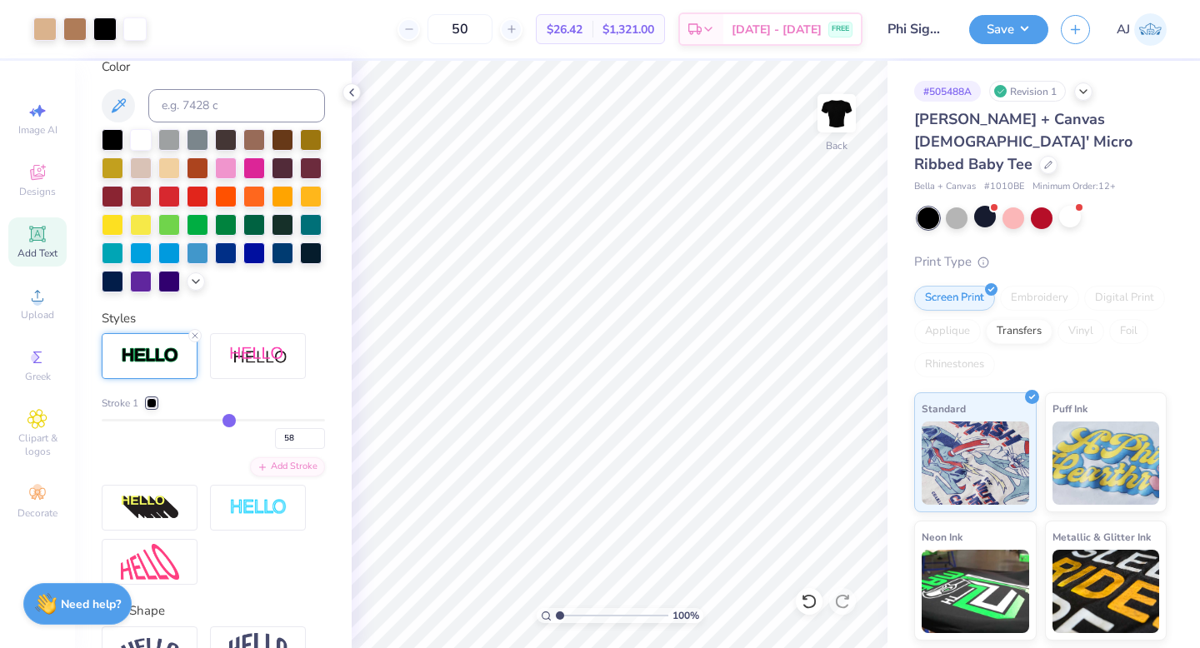
type input "61"
type input "64"
type input "66"
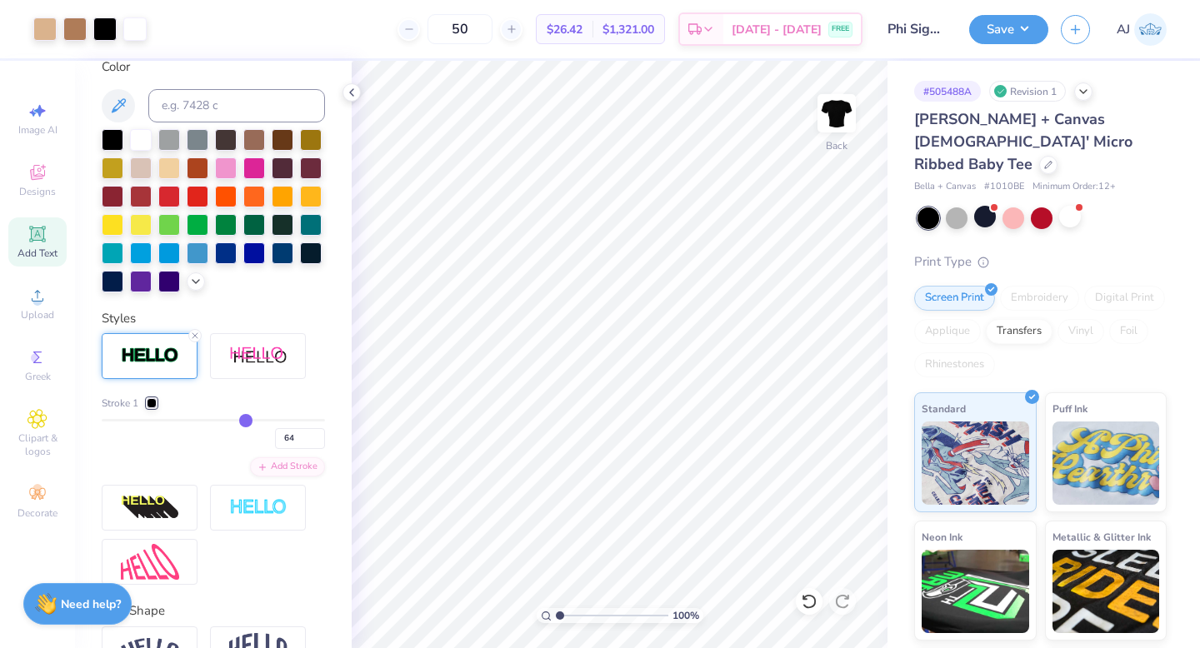
type input "66"
type input "67"
type input "68"
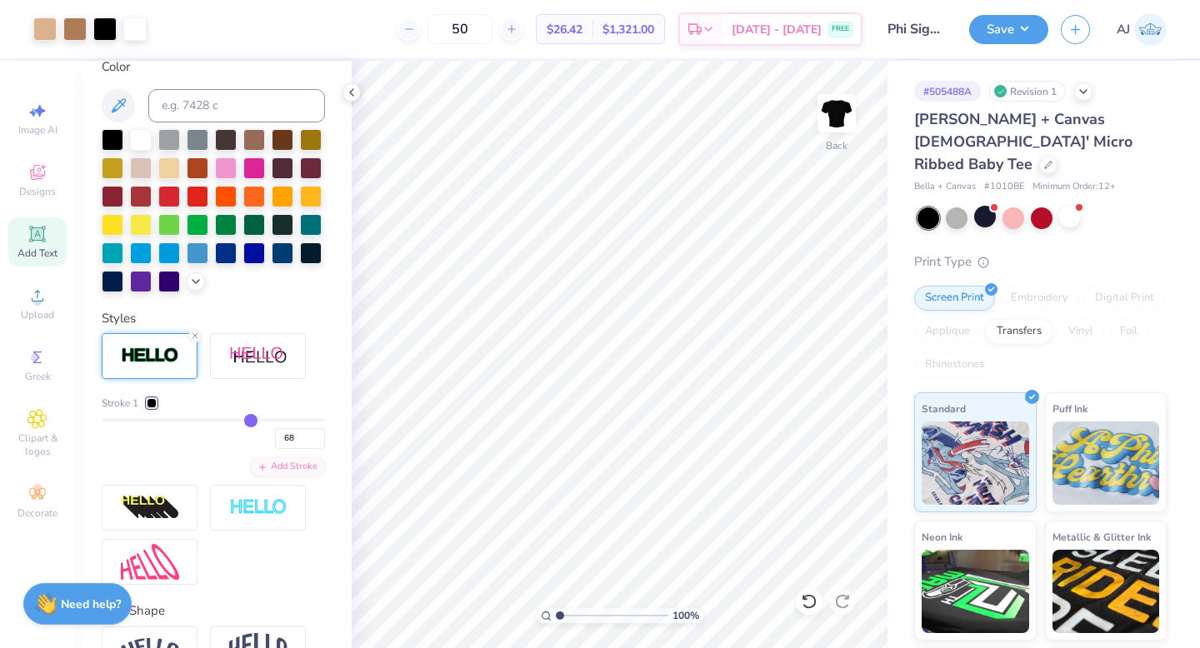
type input "67"
drag, startPoint x: 112, startPoint y: 417, endPoint x: 247, endPoint y: 428, distance: 135.4
type input "67"
click at [247, 422] on input "range" at bounding box center [213, 420] width 223 height 2
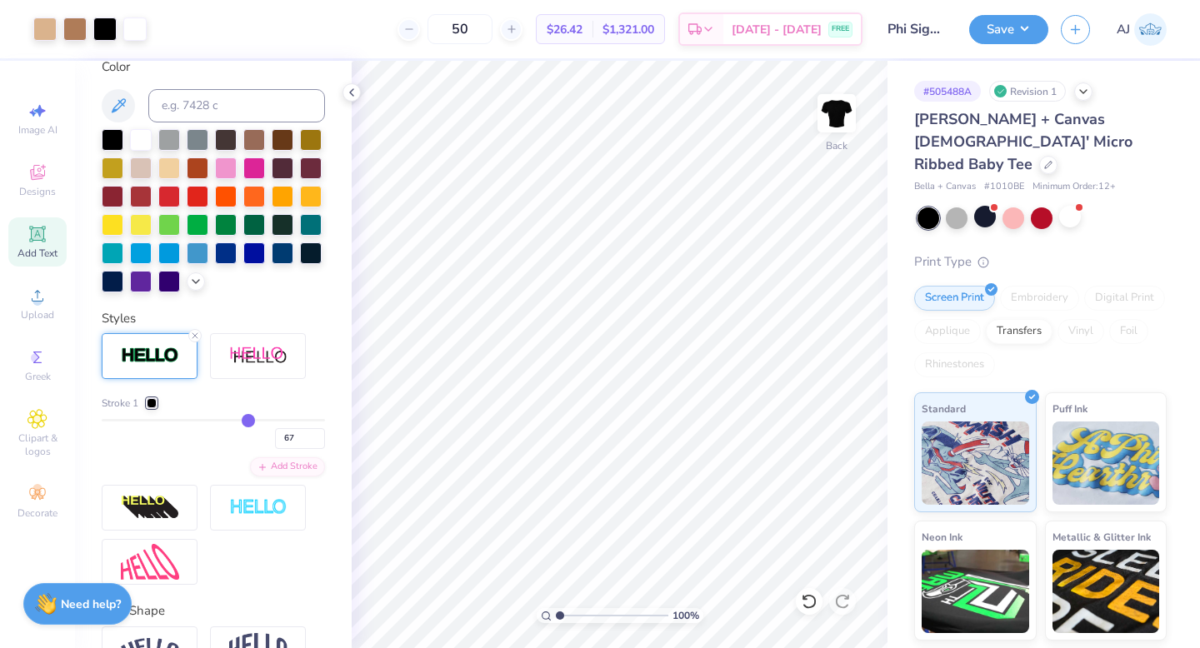
drag, startPoint x: 257, startPoint y: 422, endPoint x: 297, endPoint y: 420, distance: 40.9
click at [302, 421] on div "67" at bounding box center [213, 434] width 223 height 30
click at [193, 336] on line at bounding box center [194, 335] width 5 height 5
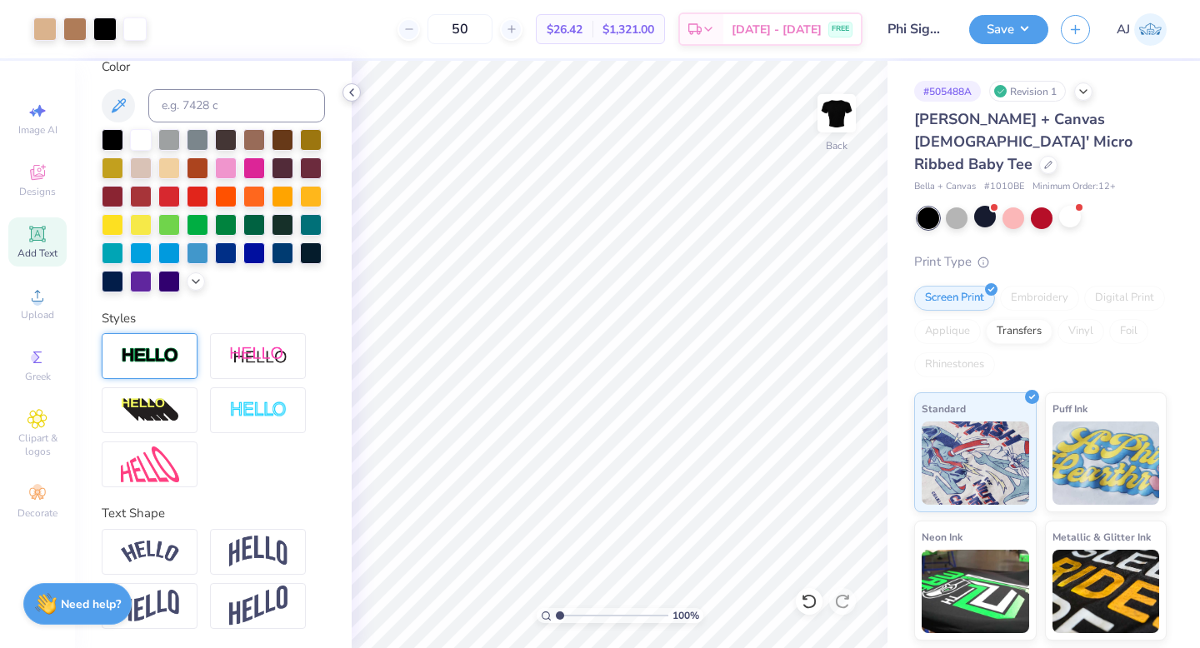
click at [351, 92] on polyline at bounding box center [351, 92] width 3 height 7
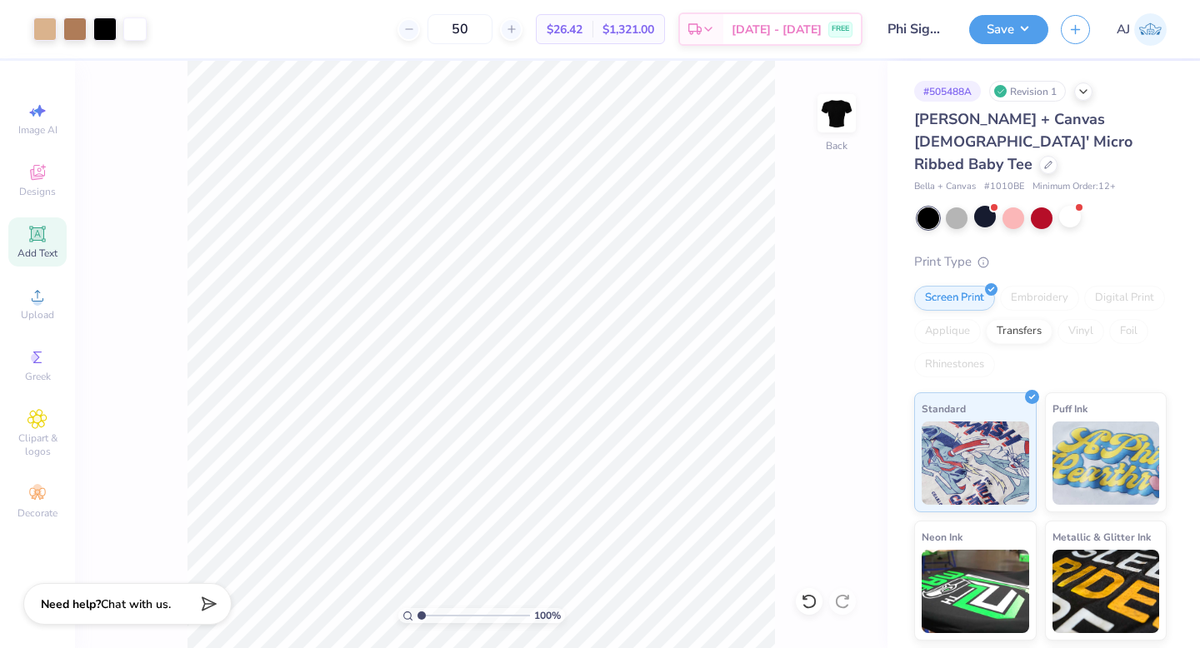
type input "1.05"
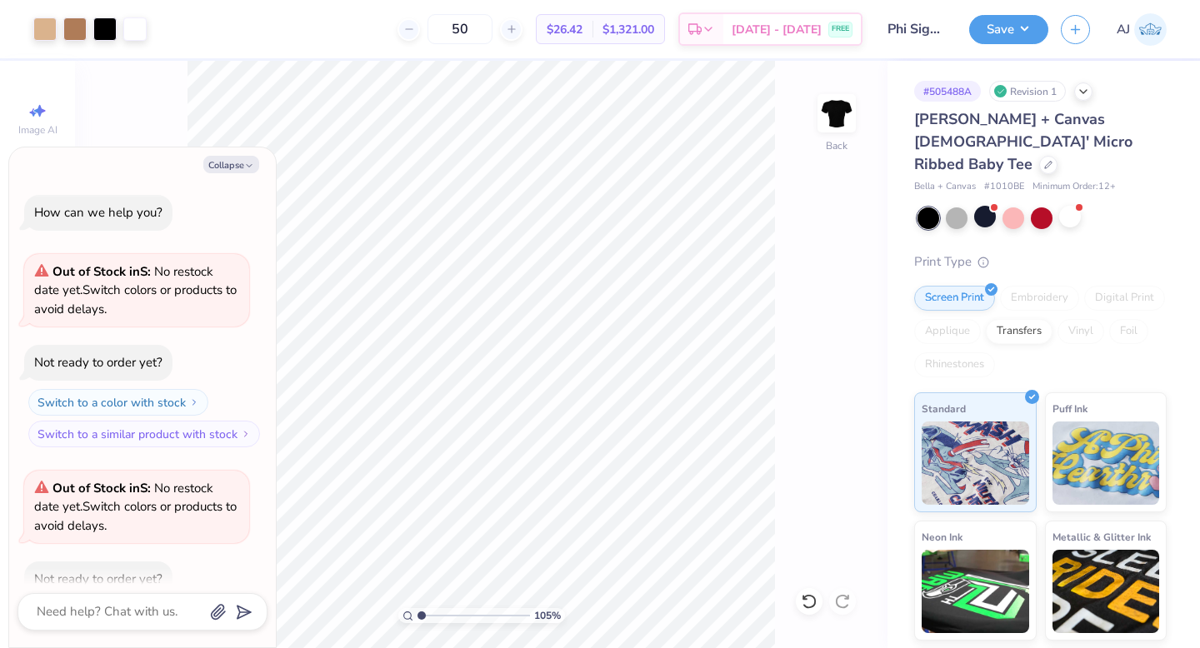
type textarea "x"
click at [422, 622] on input "range" at bounding box center [473, 615] width 112 height 15
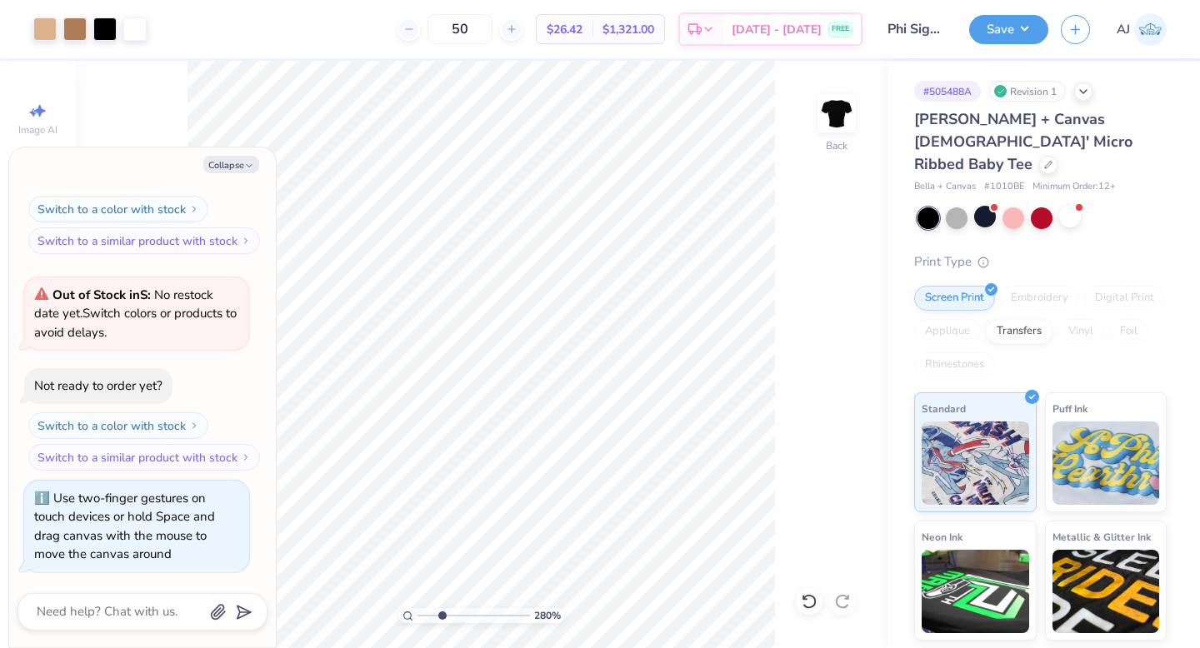
drag, startPoint x: 449, startPoint y: 617, endPoint x: 440, endPoint y: 628, distance: 14.2
type input "2.71"
click at [440, 623] on input "range" at bounding box center [473, 615] width 112 height 15
click at [219, 160] on button "Collapse" at bounding box center [231, 164] width 56 height 17
type textarea "x"
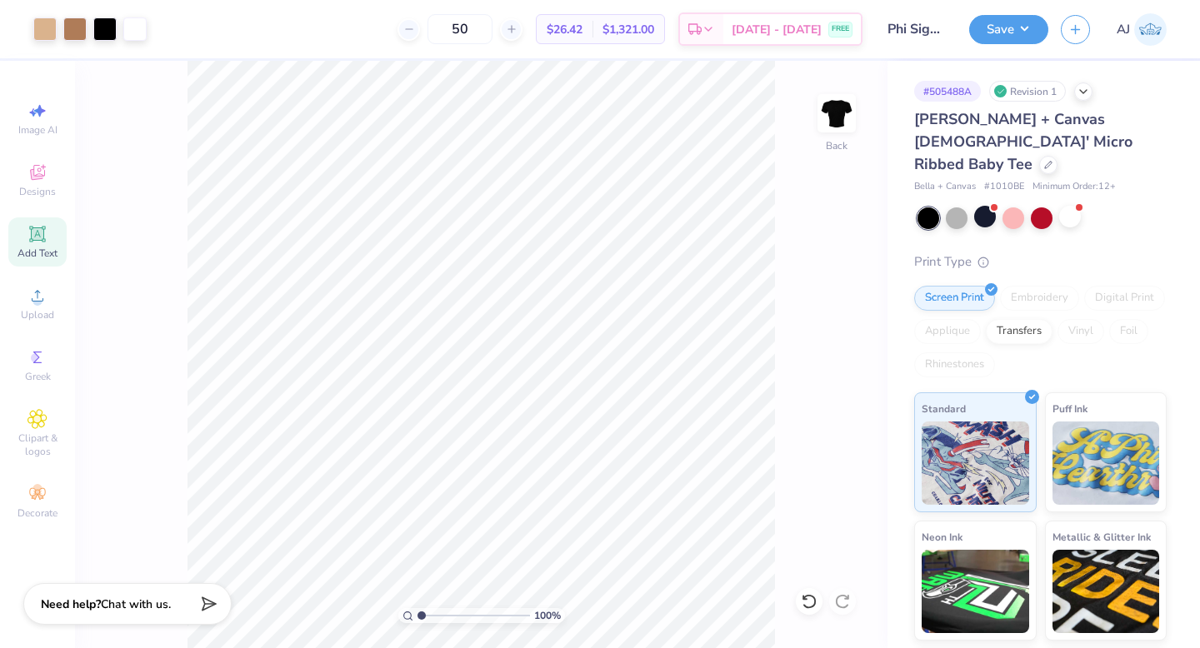
drag, startPoint x: 441, startPoint y: 618, endPoint x: 420, endPoint y: 622, distance: 21.2
type input "1"
click at [420, 622] on input "range" at bounding box center [473, 615] width 112 height 15
click at [990, 33] on button "Save" at bounding box center [1008, 26] width 79 height 29
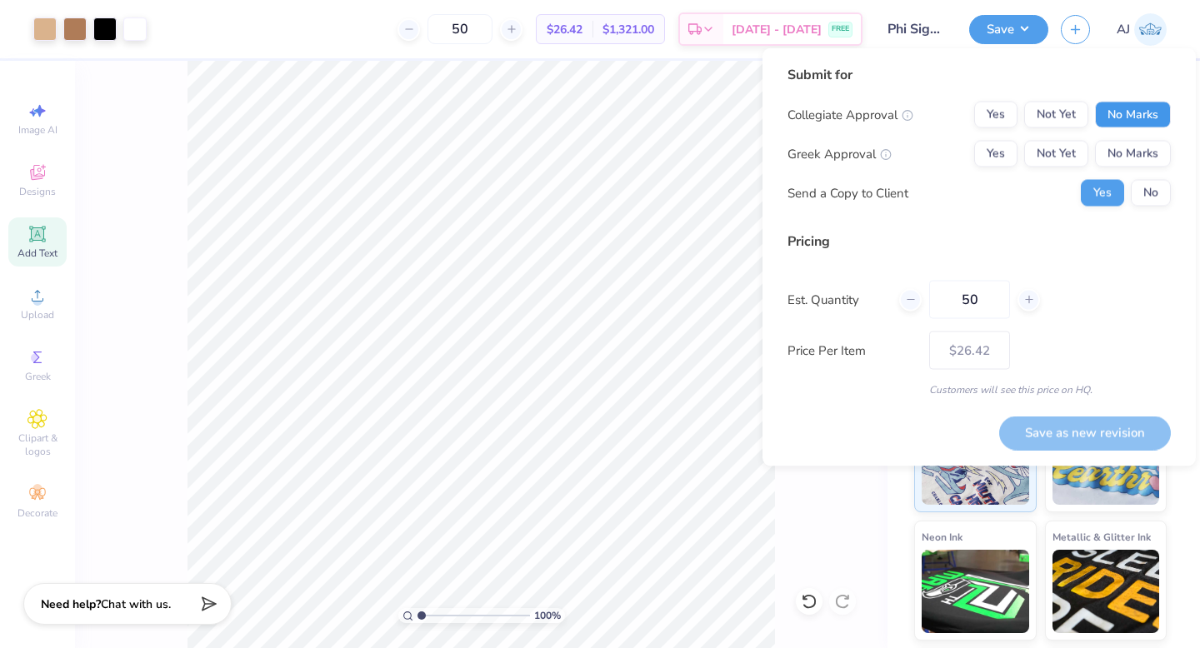
click at [1136, 124] on button "No Marks" at bounding box center [1133, 115] width 76 height 27
click at [986, 143] on button "Yes" at bounding box center [995, 154] width 43 height 27
click at [1061, 437] on button "Save as new revision" at bounding box center [1085, 433] width 172 height 34
type input "$26.42"
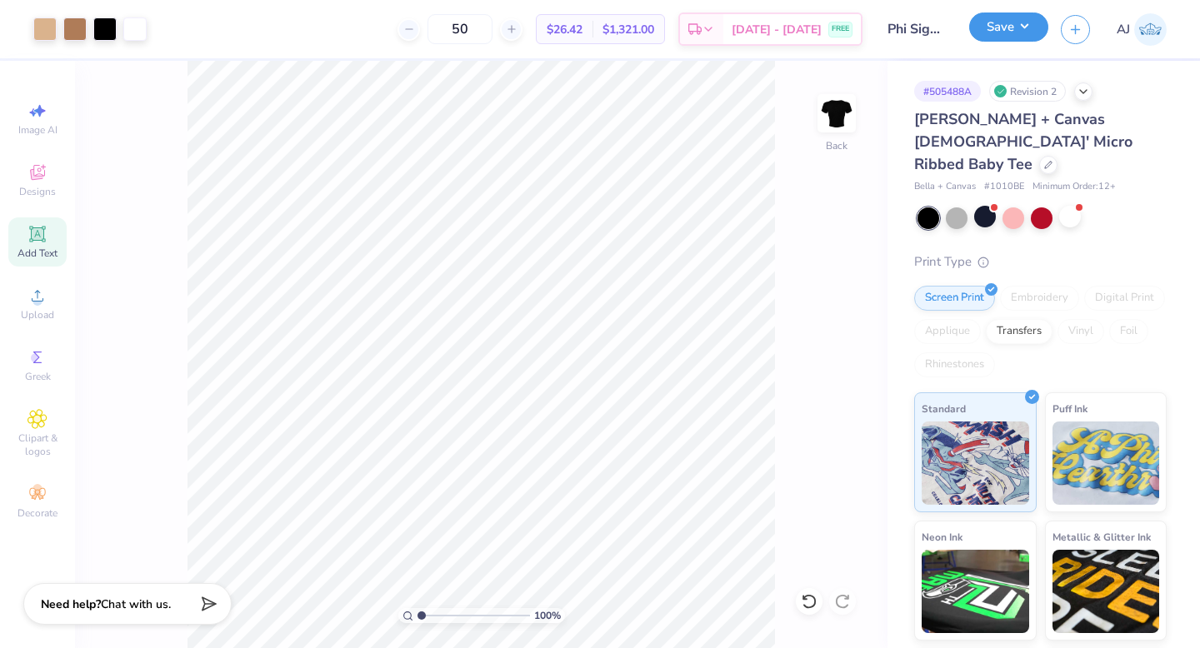
click at [981, 35] on button "Save" at bounding box center [1008, 26] width 79 height 29
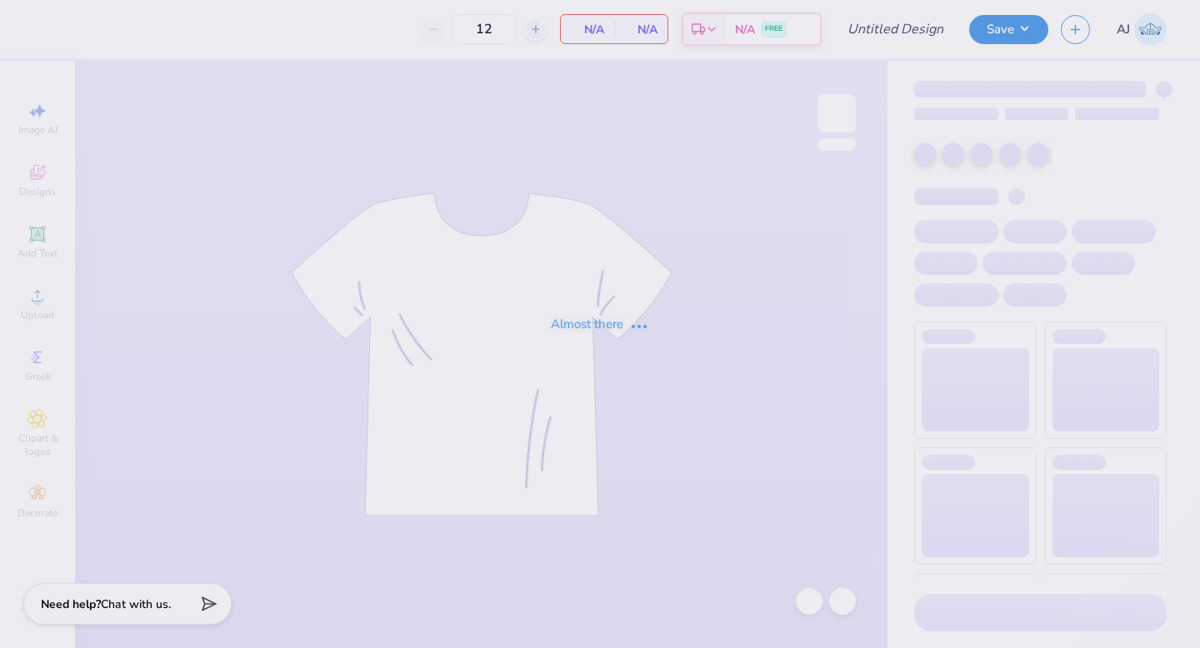
type input "Phi Sigma Hollywood star design"
type input "50"
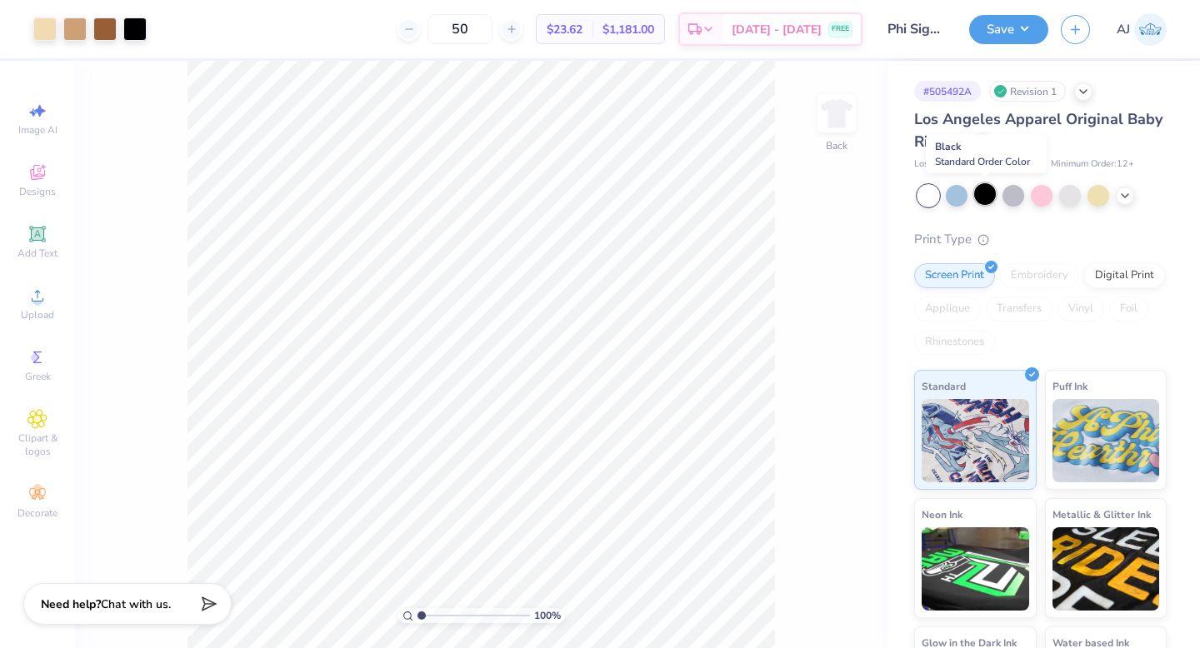
click at [978, 193] on div at bounding box center [985, 194] width 22 height 22
click at [983, 150] on div "Los Angeles Apparel Original Baby Rib Tee" at bounding box center [1040, 130] width 252 height 45
click at [980, 143] on icon at bounding box center [982, 140] width 7 height 7
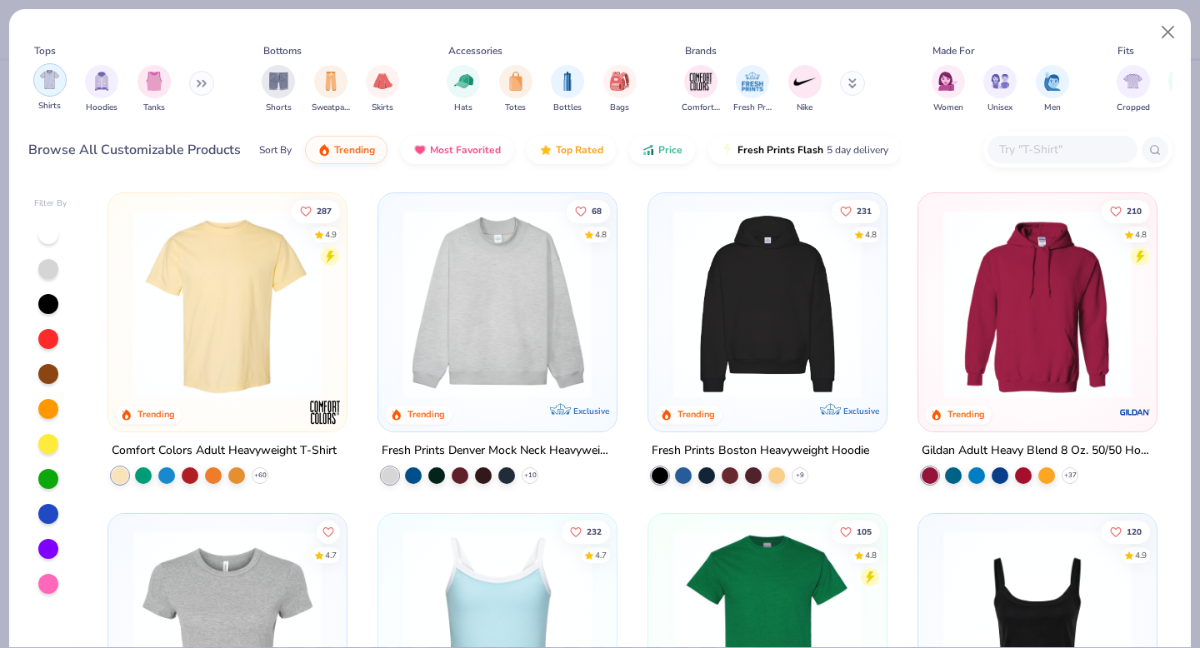
click at [39, 76] on div "filter for Shirts" at bounding box center [49, 79] width 33 height 33
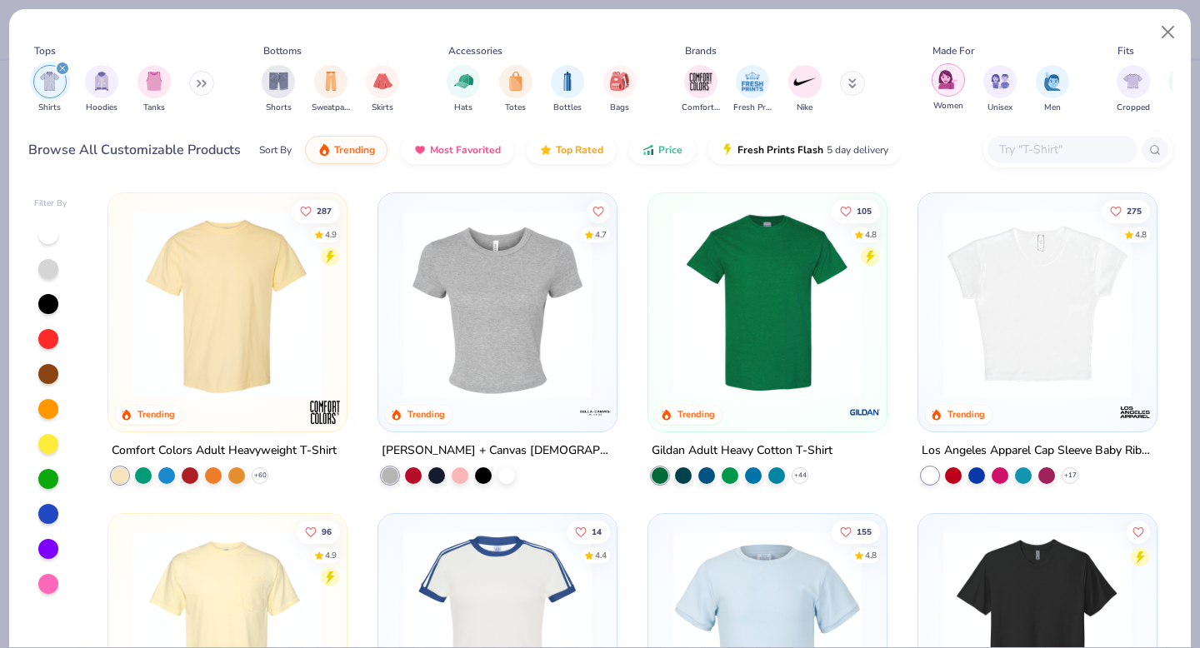
click at [954, 87] on img "filter for Women" at bounding box center [947, 79] width 19 height 19
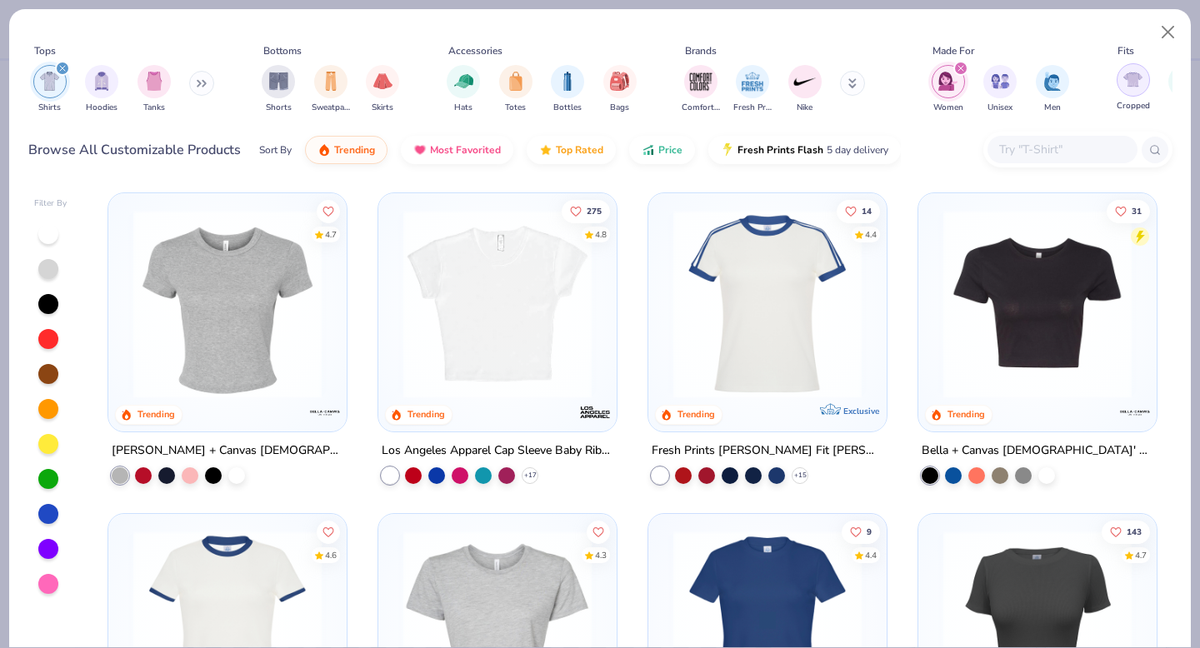
click at [1132, 85] on img "filter for Cropped" at bounding box center [1132, 79] width 19 height 19
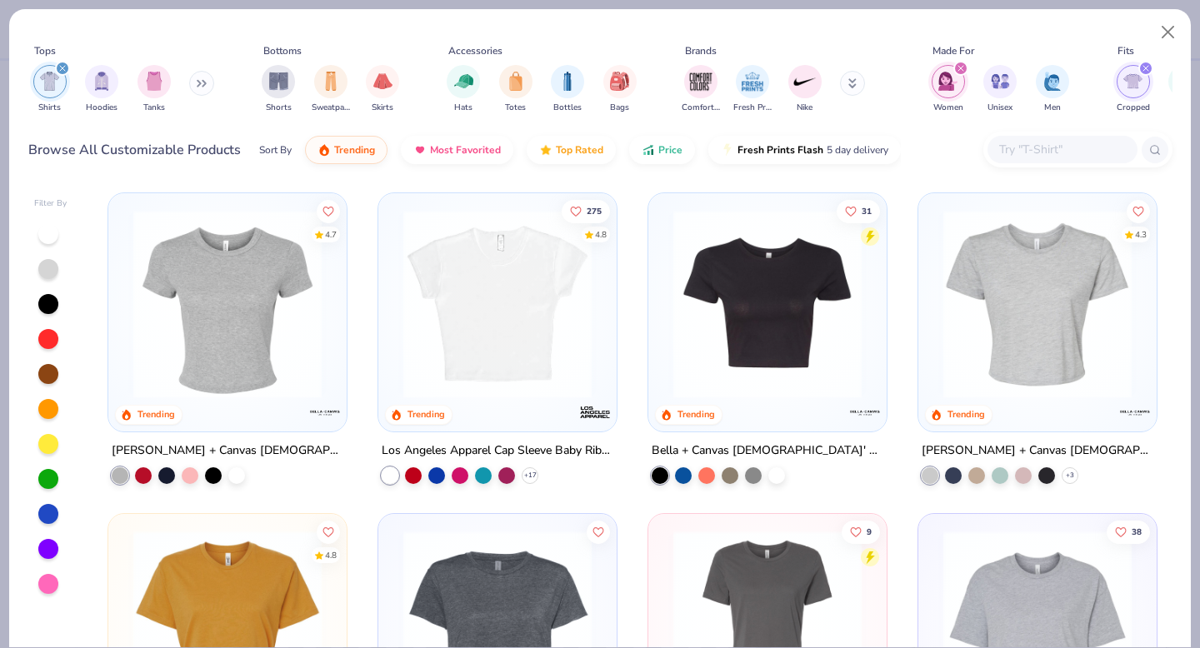
click at [225, 313] on img at bounding box center [227, 304] width 205 height 188
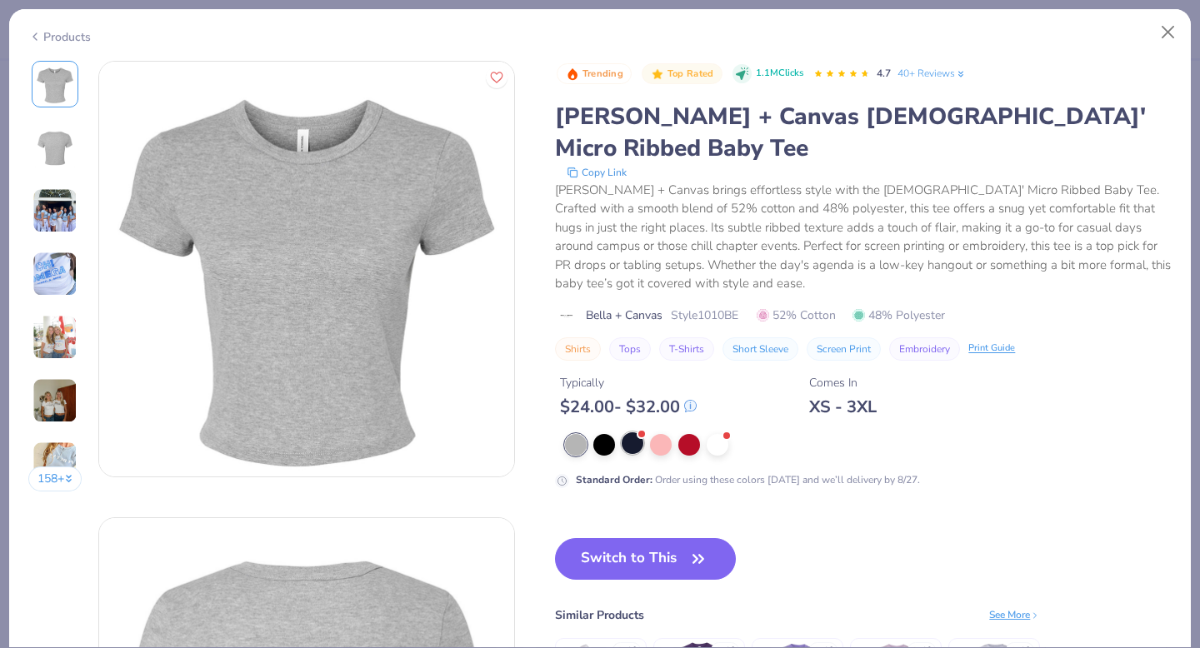
click at [628, 432] on div at bounding box center [633, 443] width 22 height 22
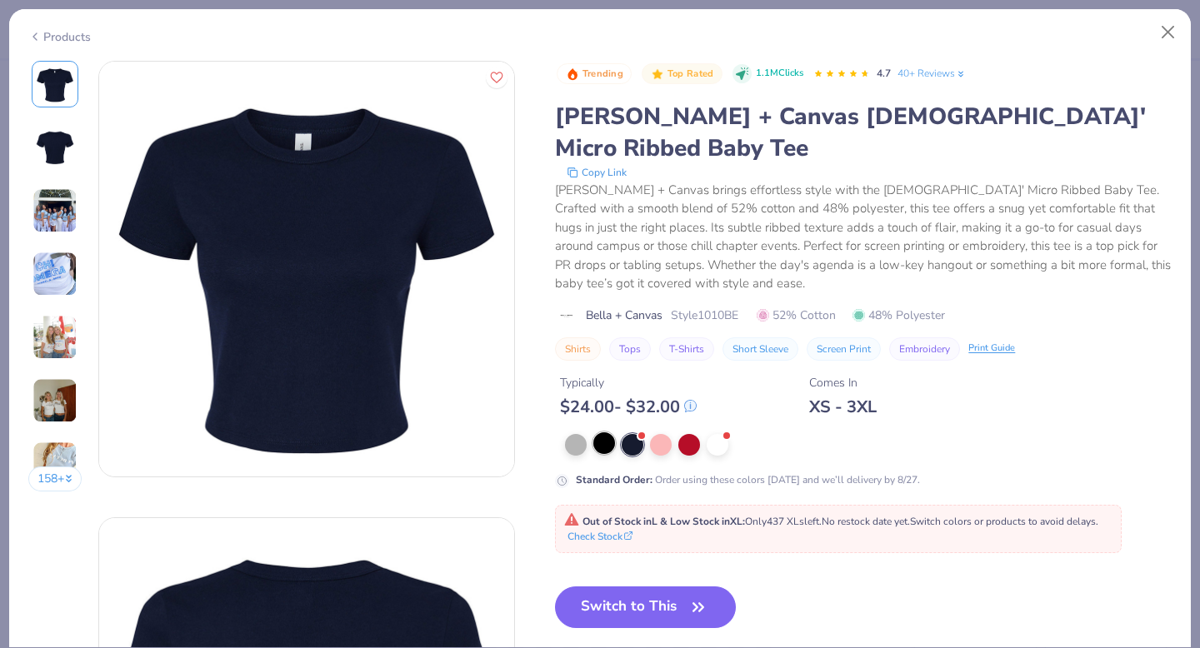
click at [612, 432] on div at bounding box center [604, 443] width 22 height 22
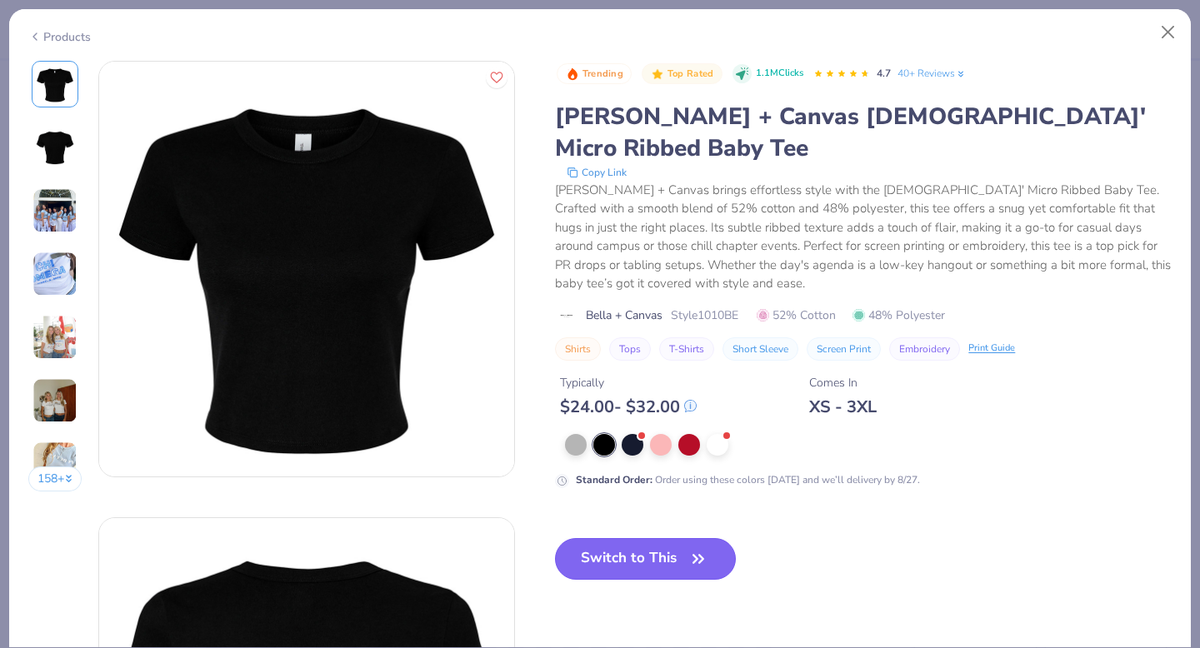
click at [654, 538] on button "Switch to This" at bounding box center [645, 559] width 181 height 42
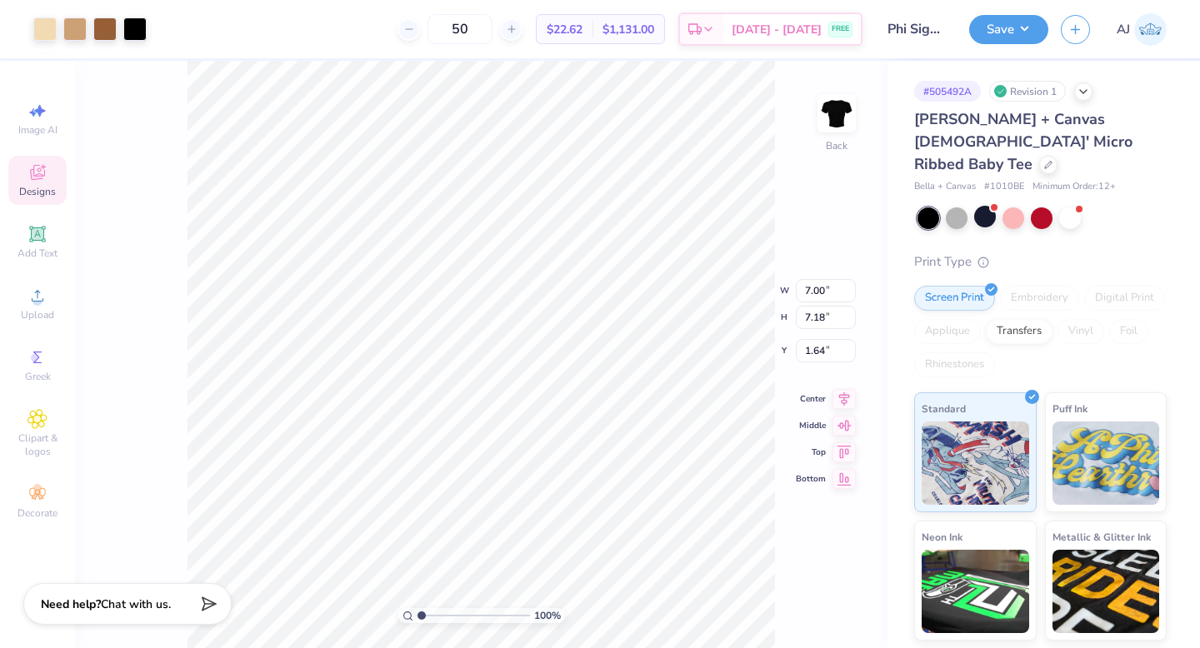
type input "1.65"
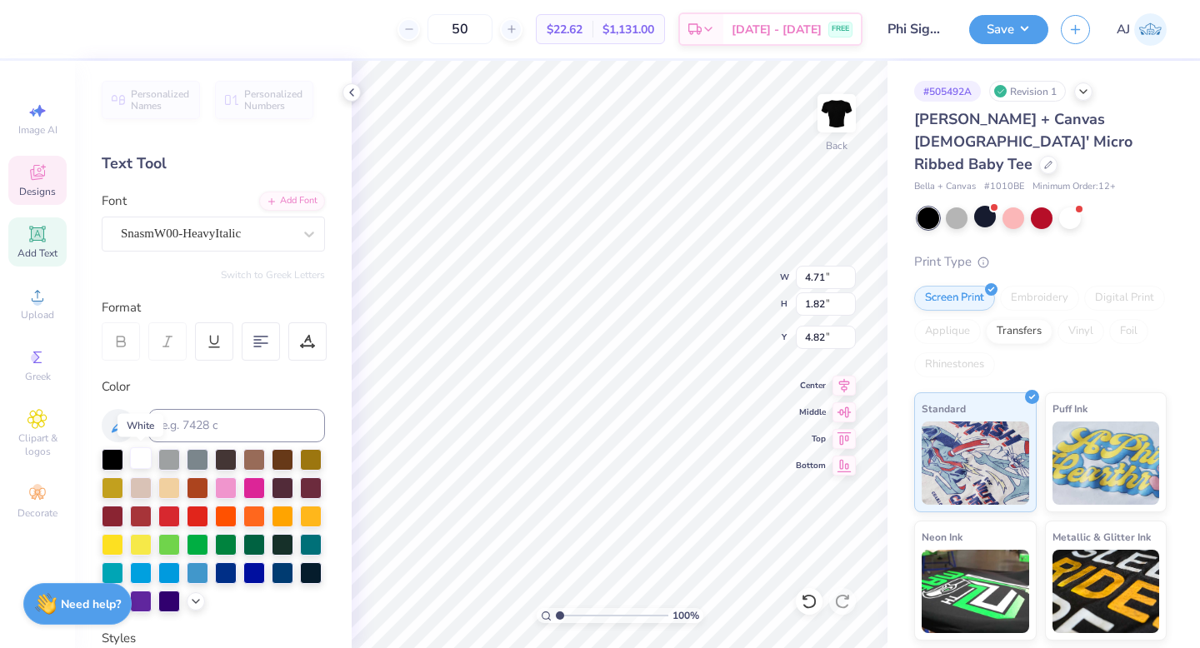
click at [134, 464] on div at bounding box center [141, 458] width 22 height 22
type input "2.40"
type input "1.57"
type input "3.82"
click at [134, 457] on div at bounding box center [141, 458] width 22 height 22
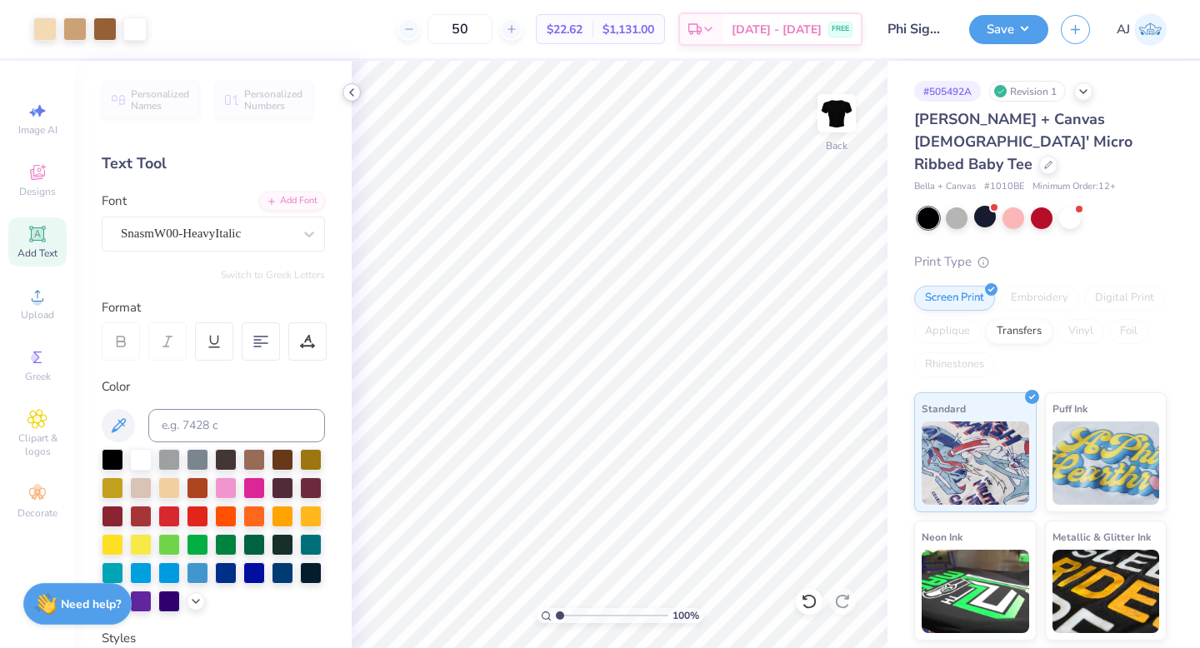
click at [353, 89] on polyline at bounding box center [351, 92] width 3 height 7
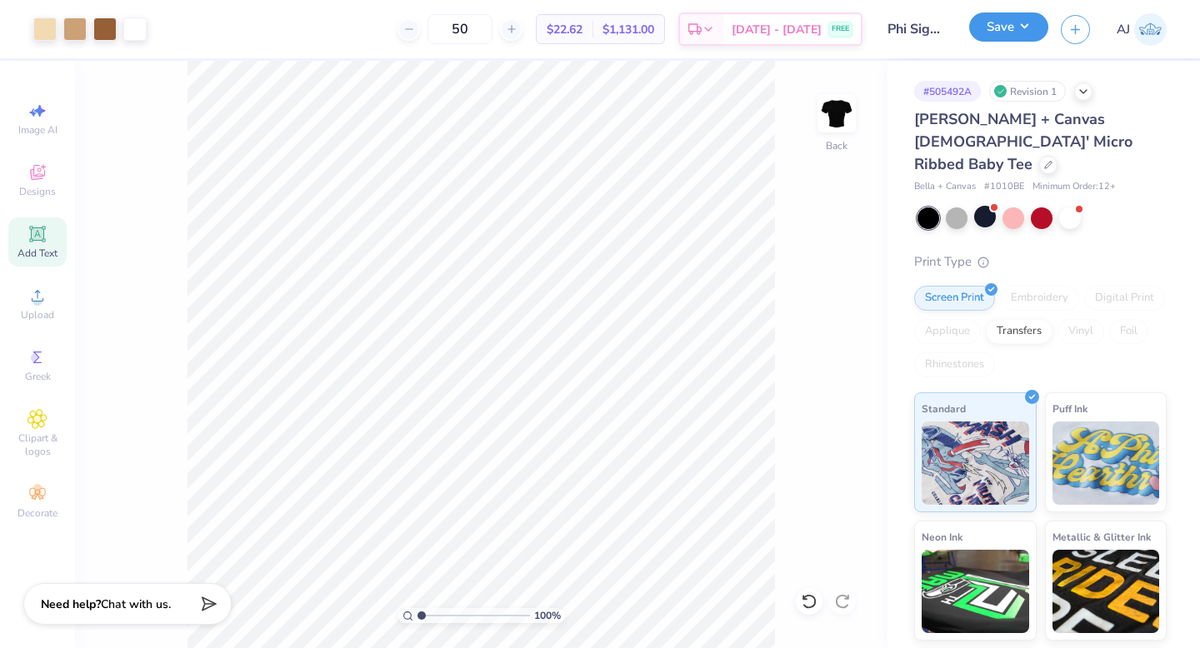
click at [994, 21] on button "Save" at bounding box center [1008, 26] width 79 height 29
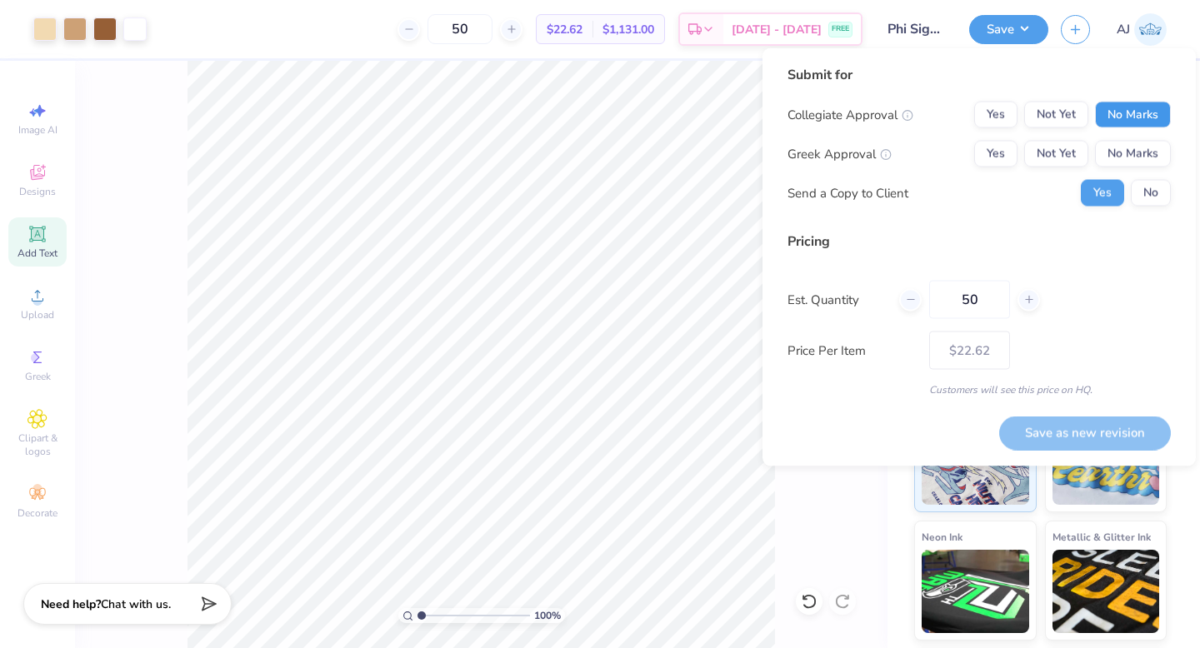
click at [1124, 113] on button "No Marks" at bounding box center [1133, 115] width 76 height 27
click at [1004, 146] on button "Yes" at bounding box center [995, 154] width 43 height 27
click at [1034, 438] on button "Save as new revision" at bounding box center [1085, 433] width 172 height 34
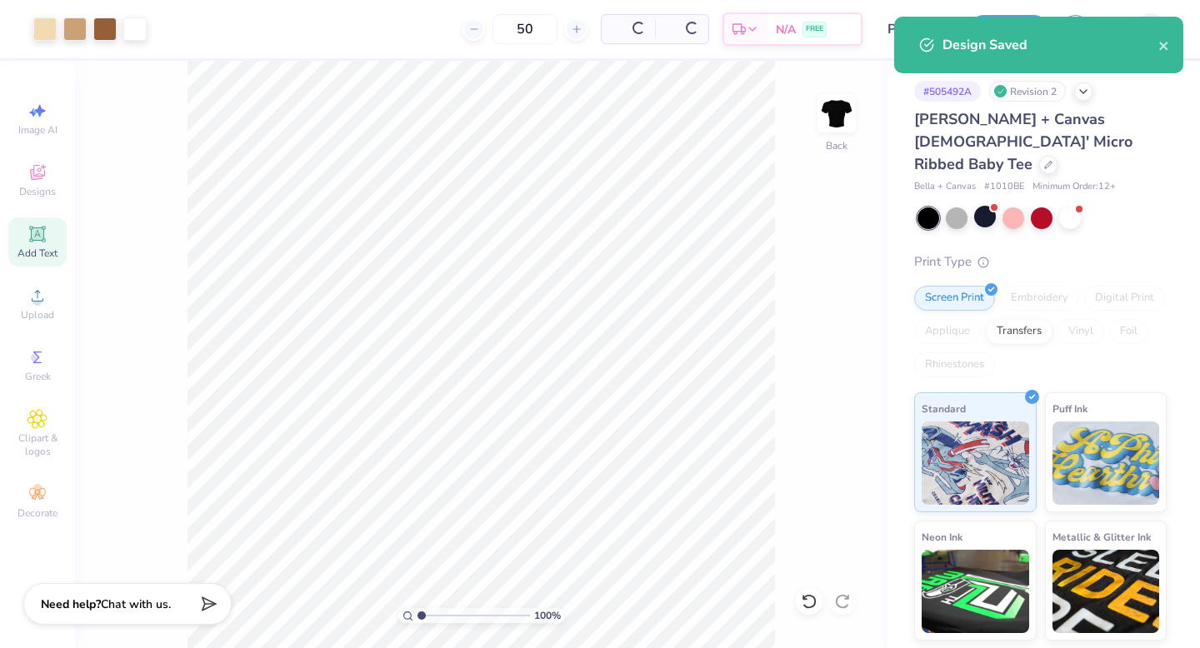
type input "$26.82"
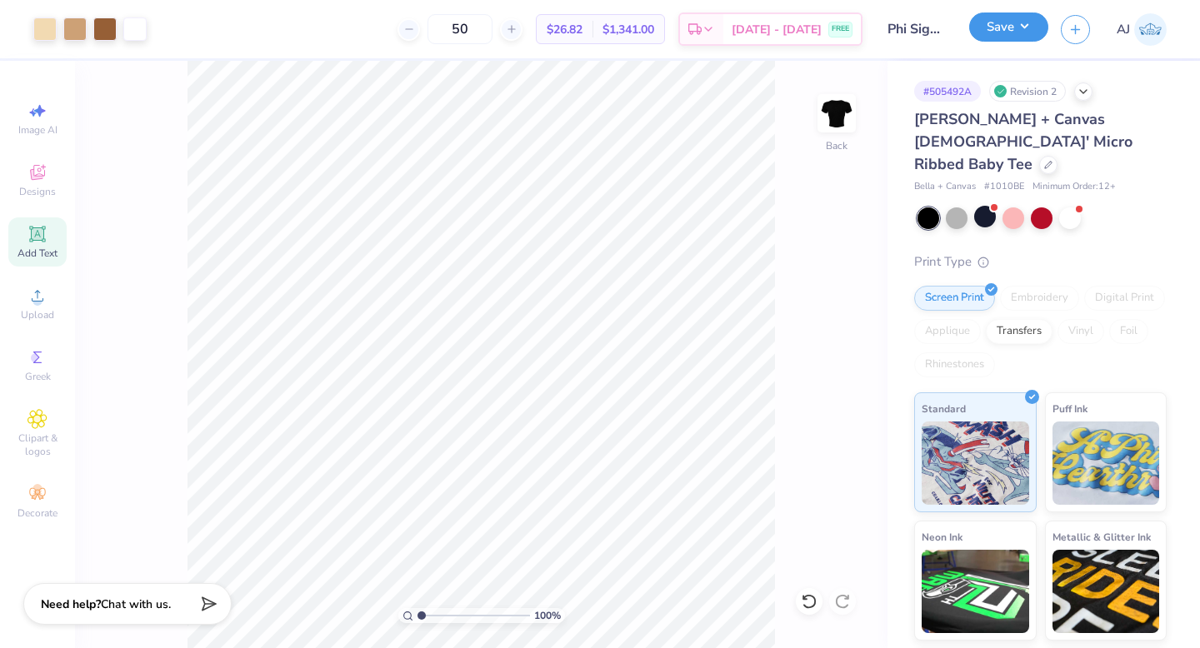
click at [988, 19] on button "Save" at bounding box center [1008, 26] width 79 height 29
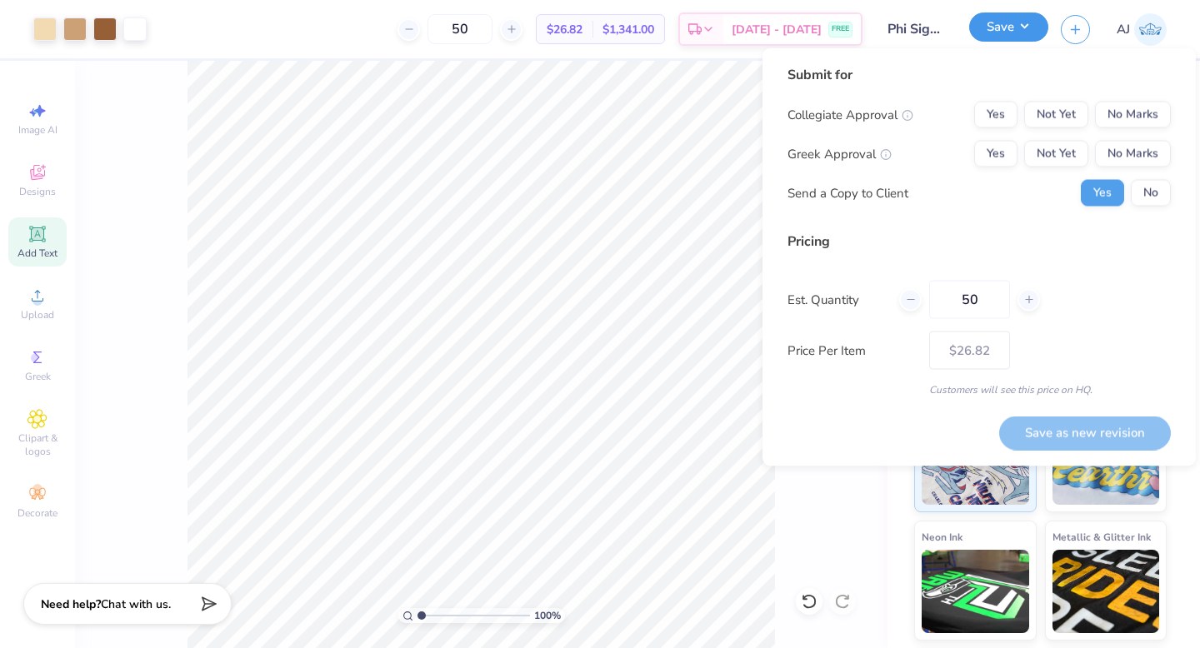
click at [989, 19] on button "Save" at bounding box center [1008, 26] width 79 height 29
